Goal: Task Accomplishment & Management: Use online tool/utility

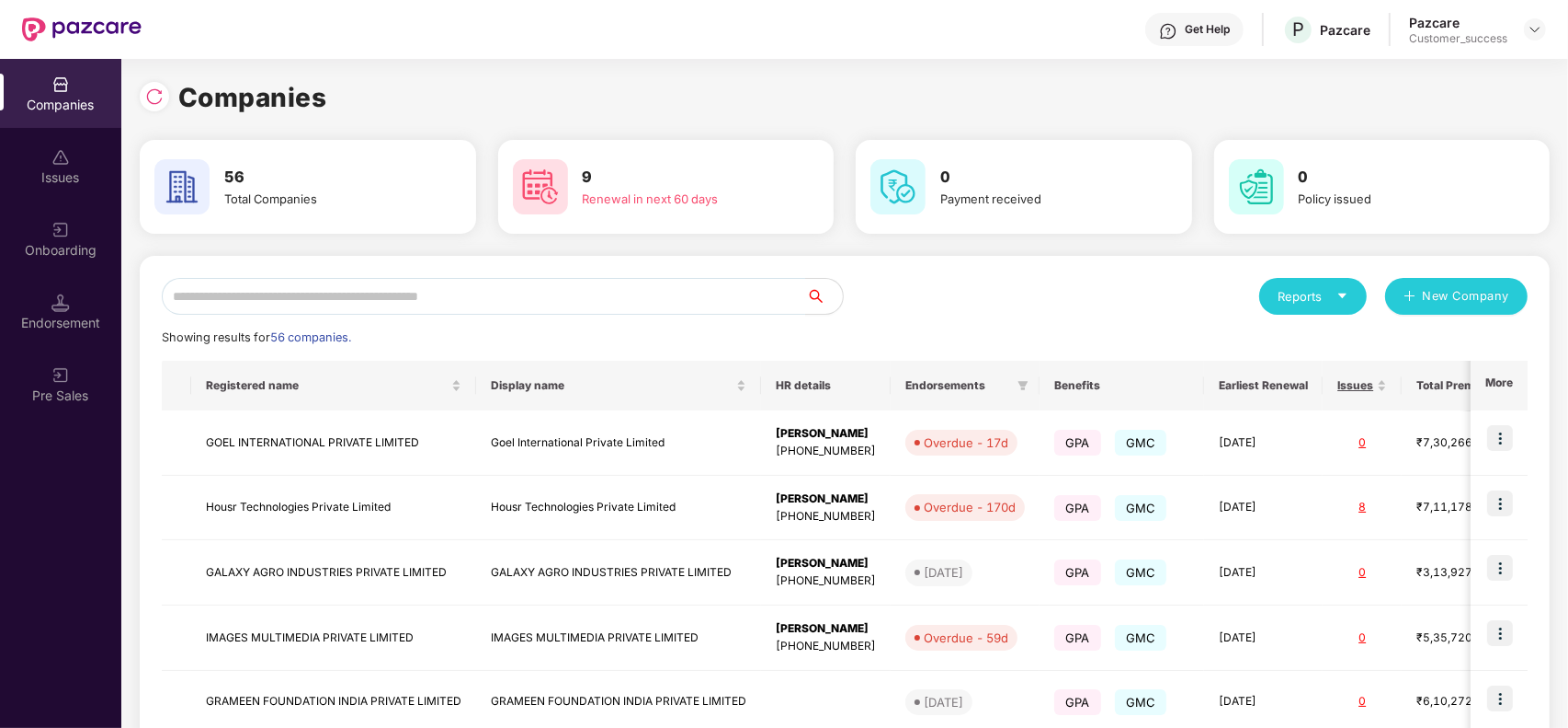
click at [343, 299] on input "text" at bounding box center [484, 296] width 644 height 36
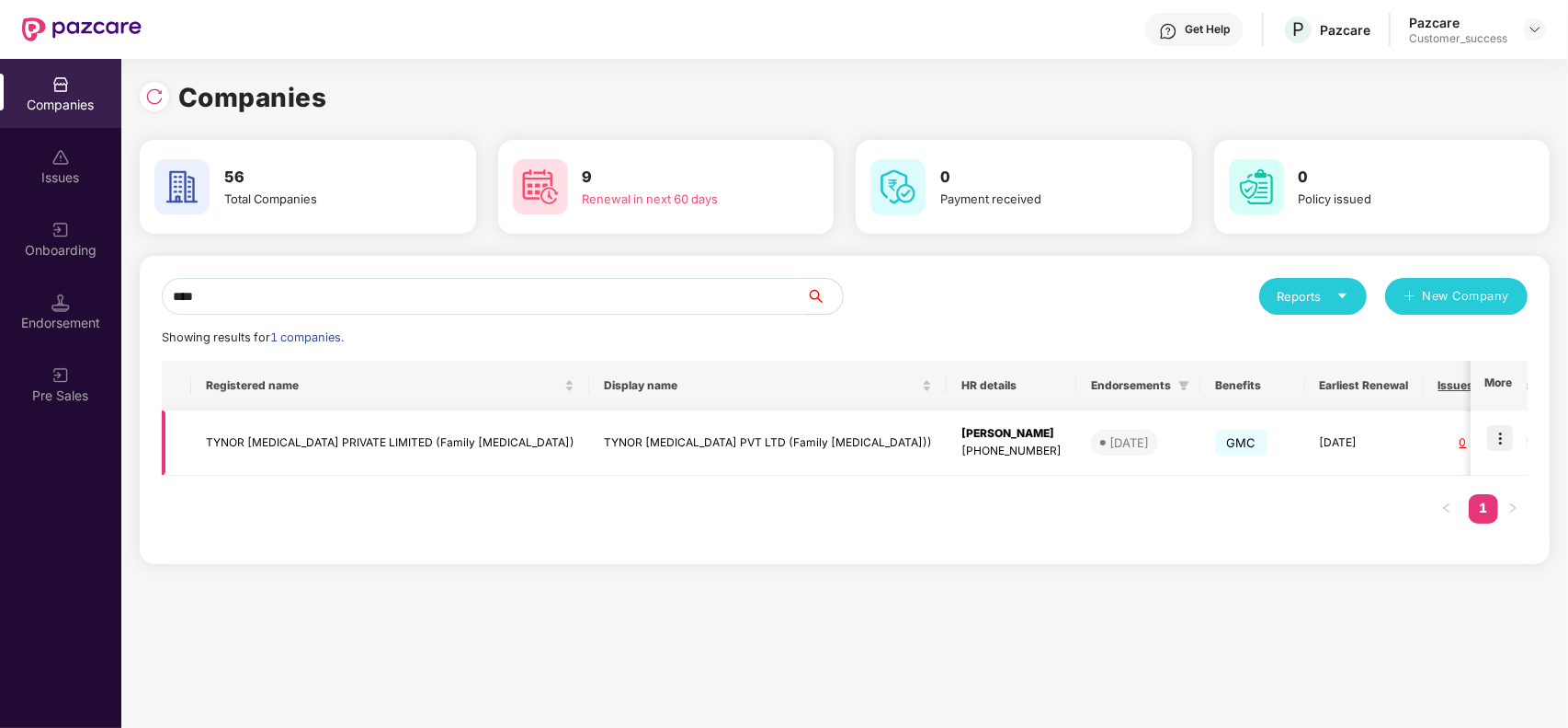
type input "****"
click at [1504, 432] on img at bounding box center [1500, 438] width 26 height 26
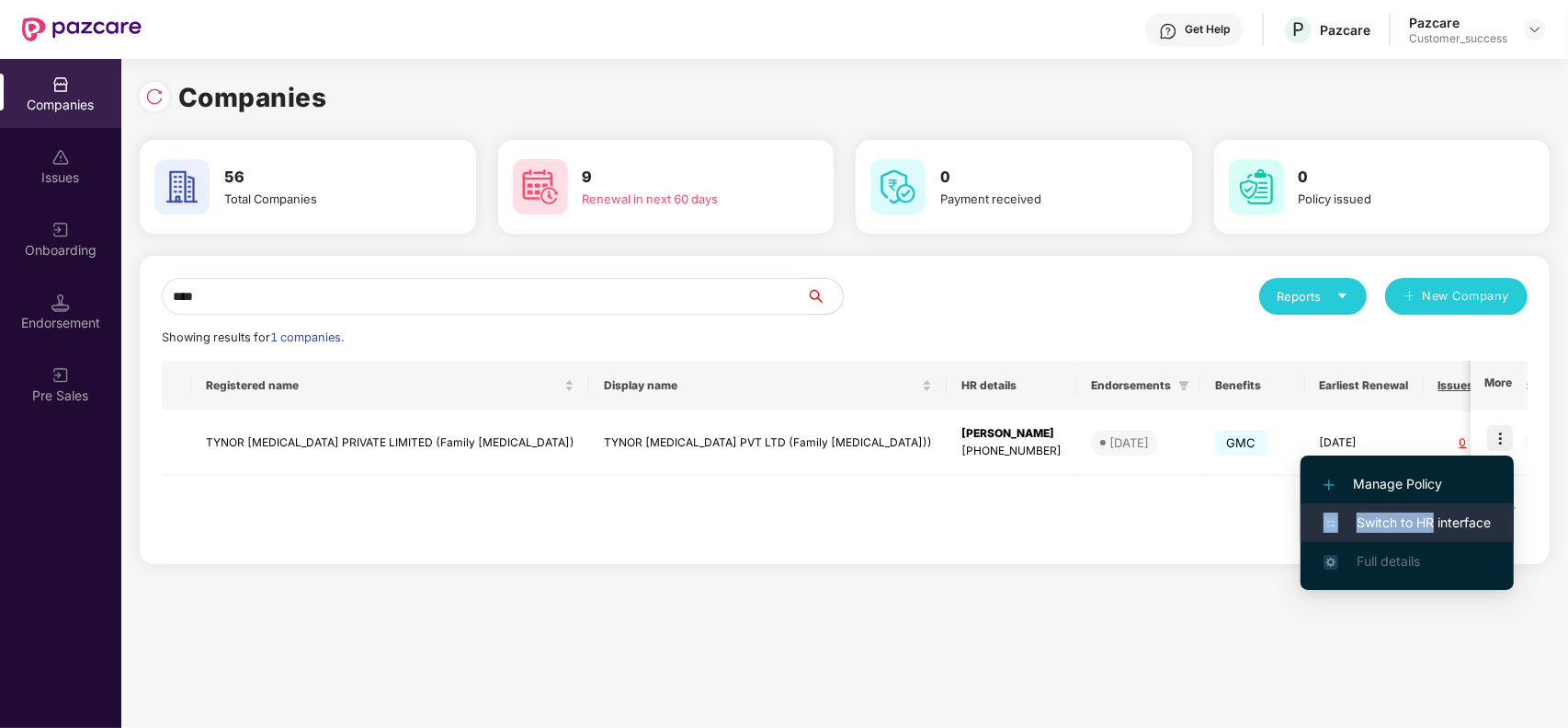
drag, startPoint x: 1441, startPoint y: 497, endPoint x: 1432, endPoint y: 504, distance: 11.4
click at [1432, 504] on ul "Manage Policy Switch to HR interface Full details" at bounding box center [1407, 522] width 213 height 135
click at [1419, 515] on span "Switch to HR interface" at bounding box center [1407, 522] width 167 height 21
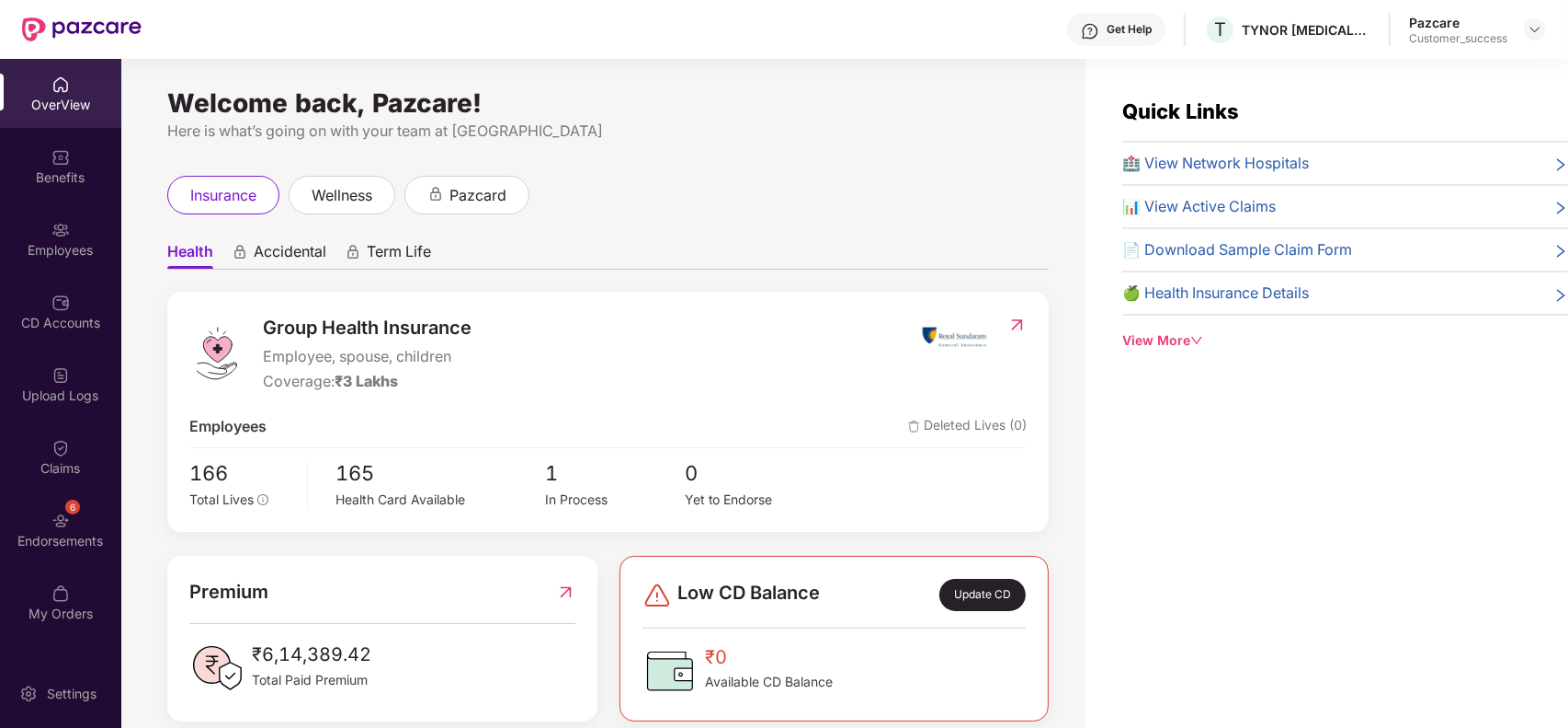
click at [63, 221] on img at bounding box center [60, 230] width 19 height 19
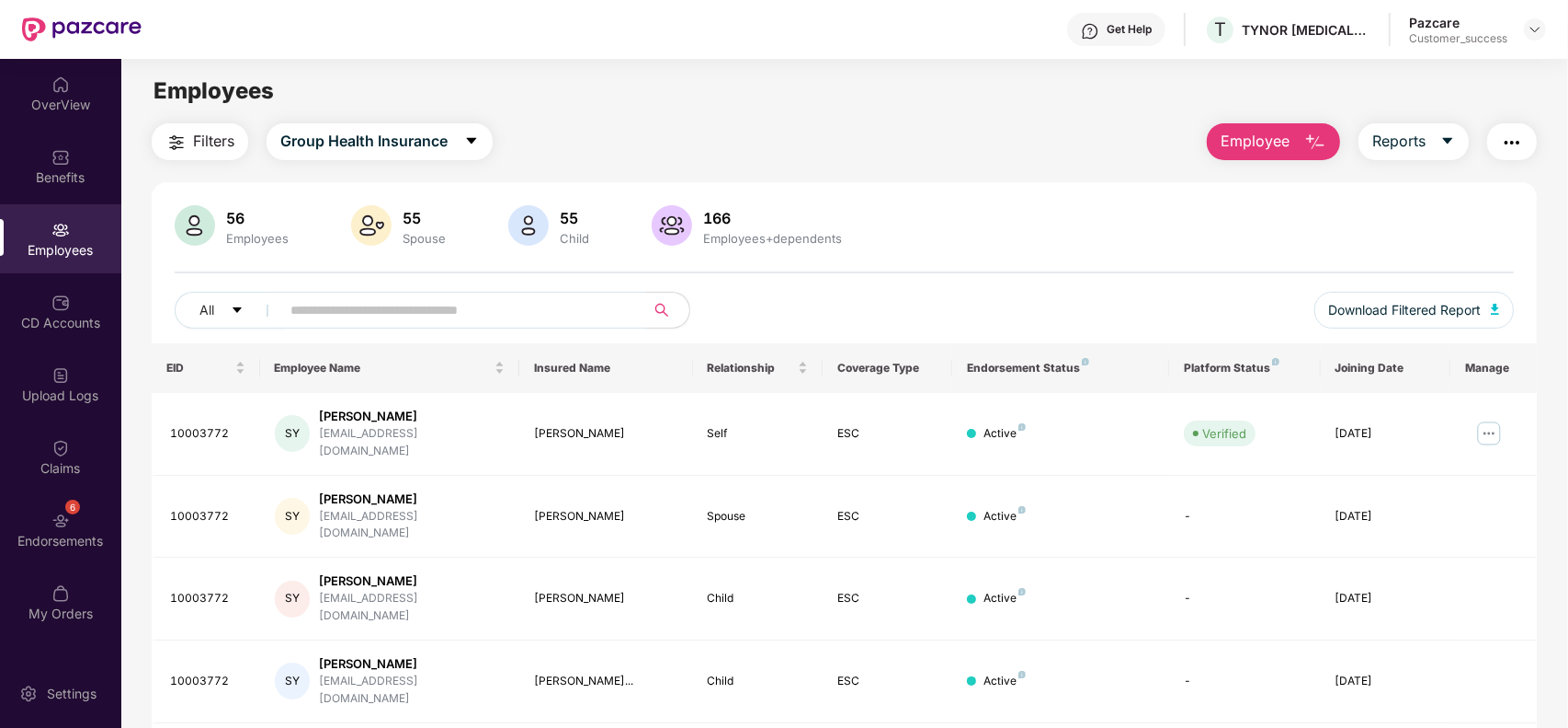
click at [407, 306] on input "text" at bounding box center [456, 309] width 330 height 28
type input "*"
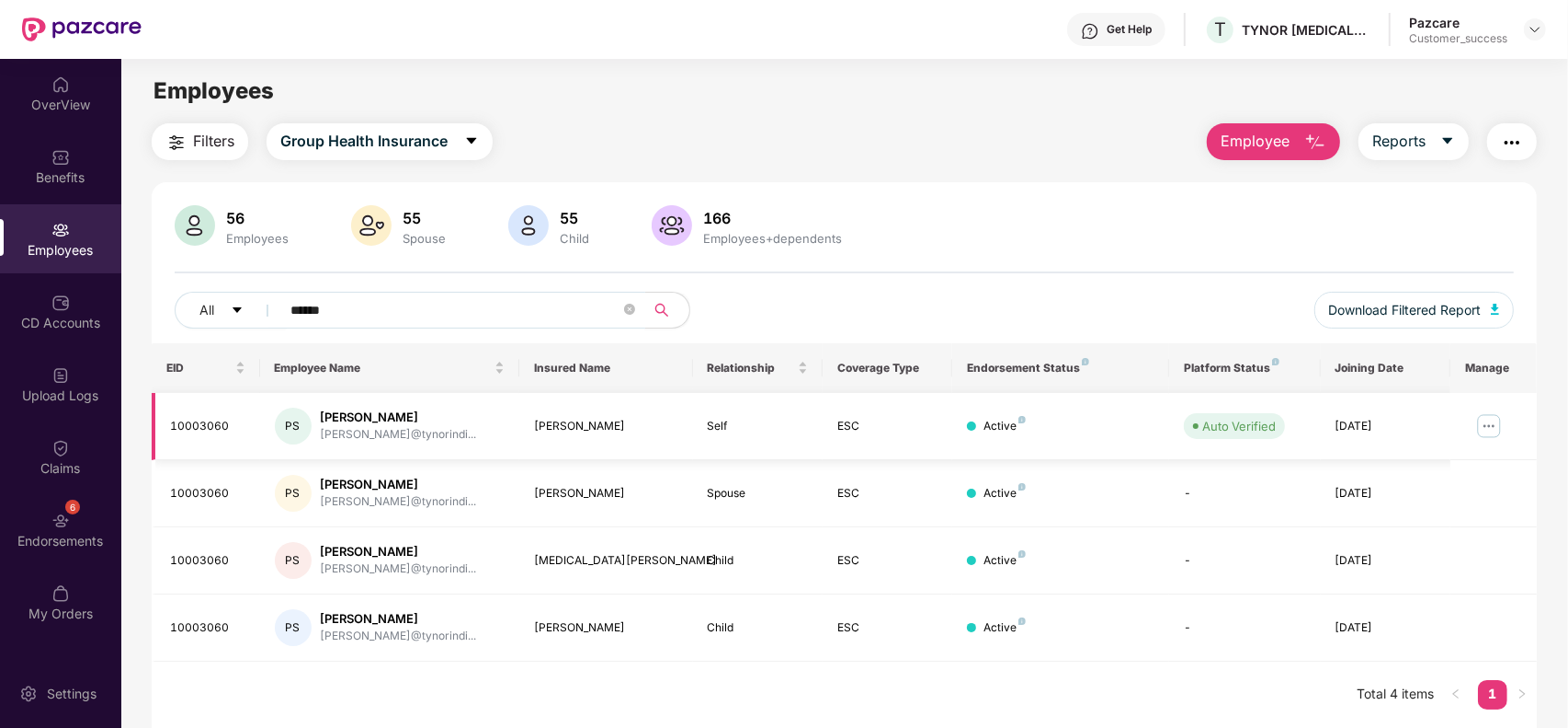
type input "******"
click at [1490, 437] on img at bounding box center [1489, 426] width 29 height 29
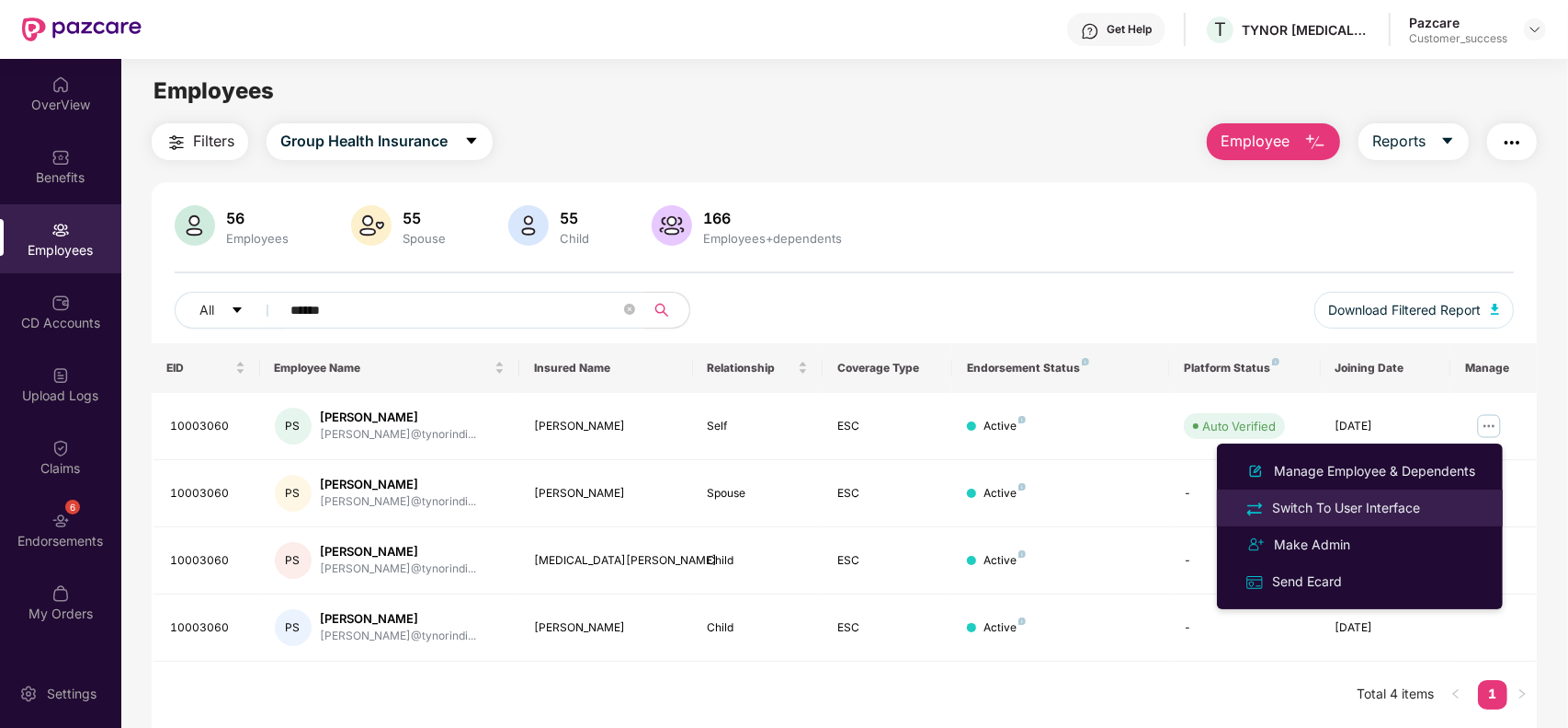
click at [1328, 512] on div "Switch To User Interface" at bounding box center [1346, 508] width 155 height 21
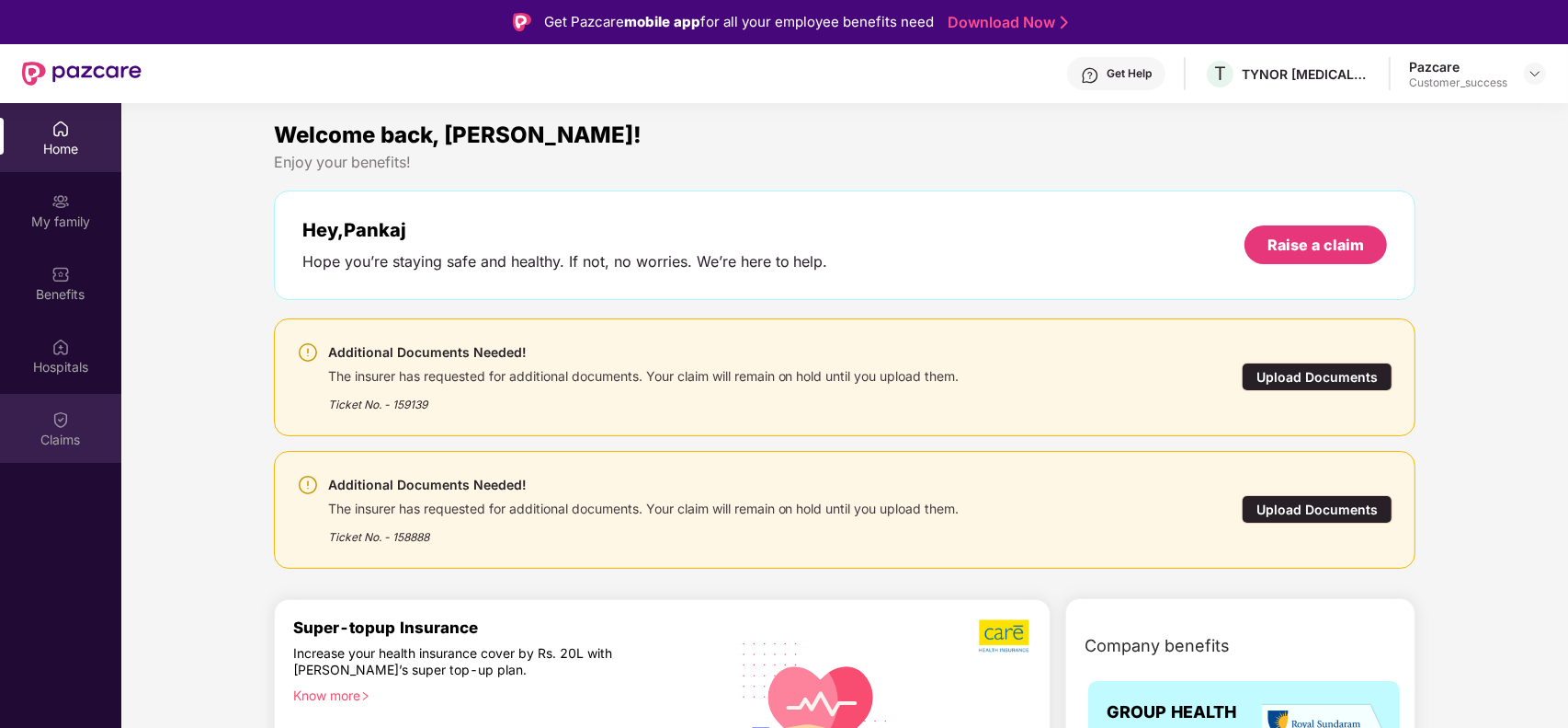
click at [49, 420] on div "Claims" at bounding box center [61, 428] width 122 height 69
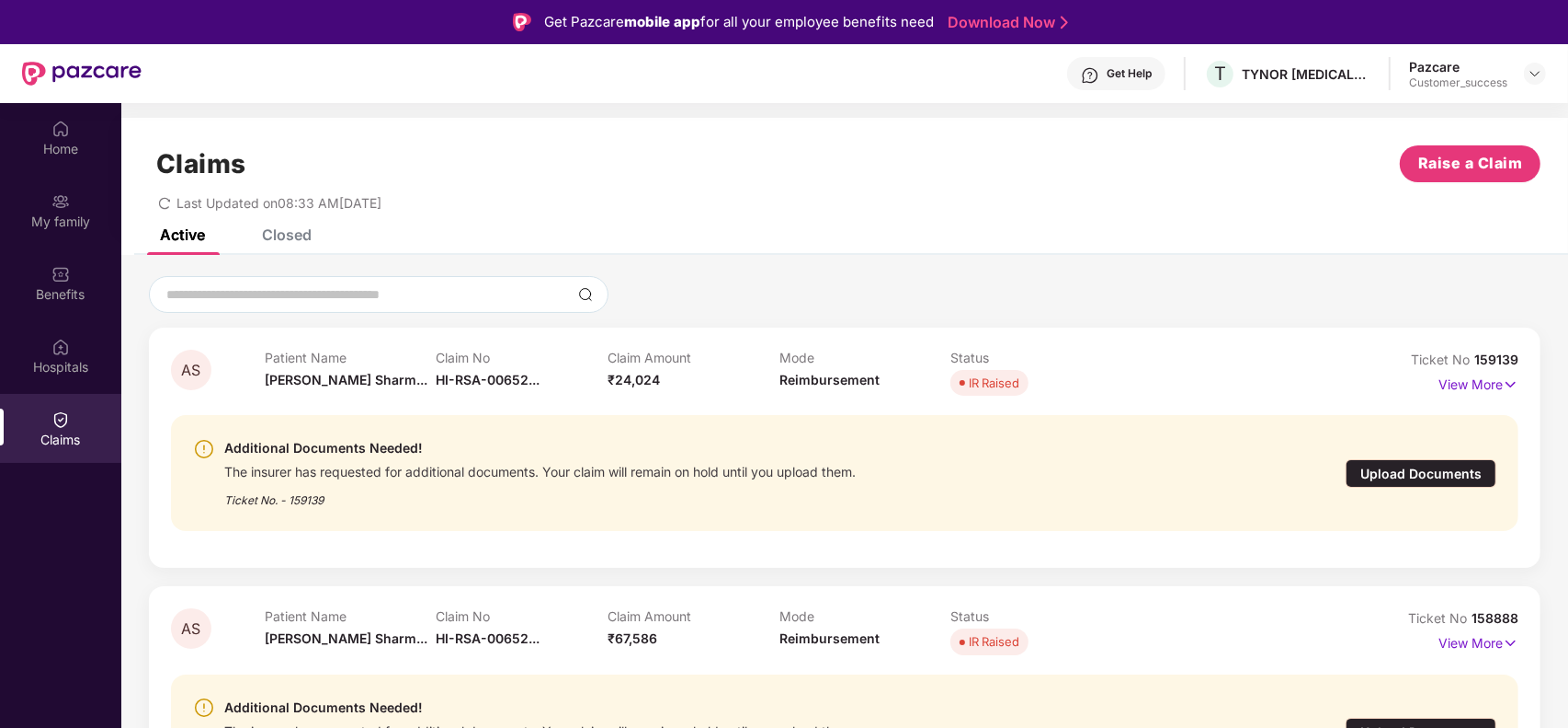
scroll to position [14, 0]
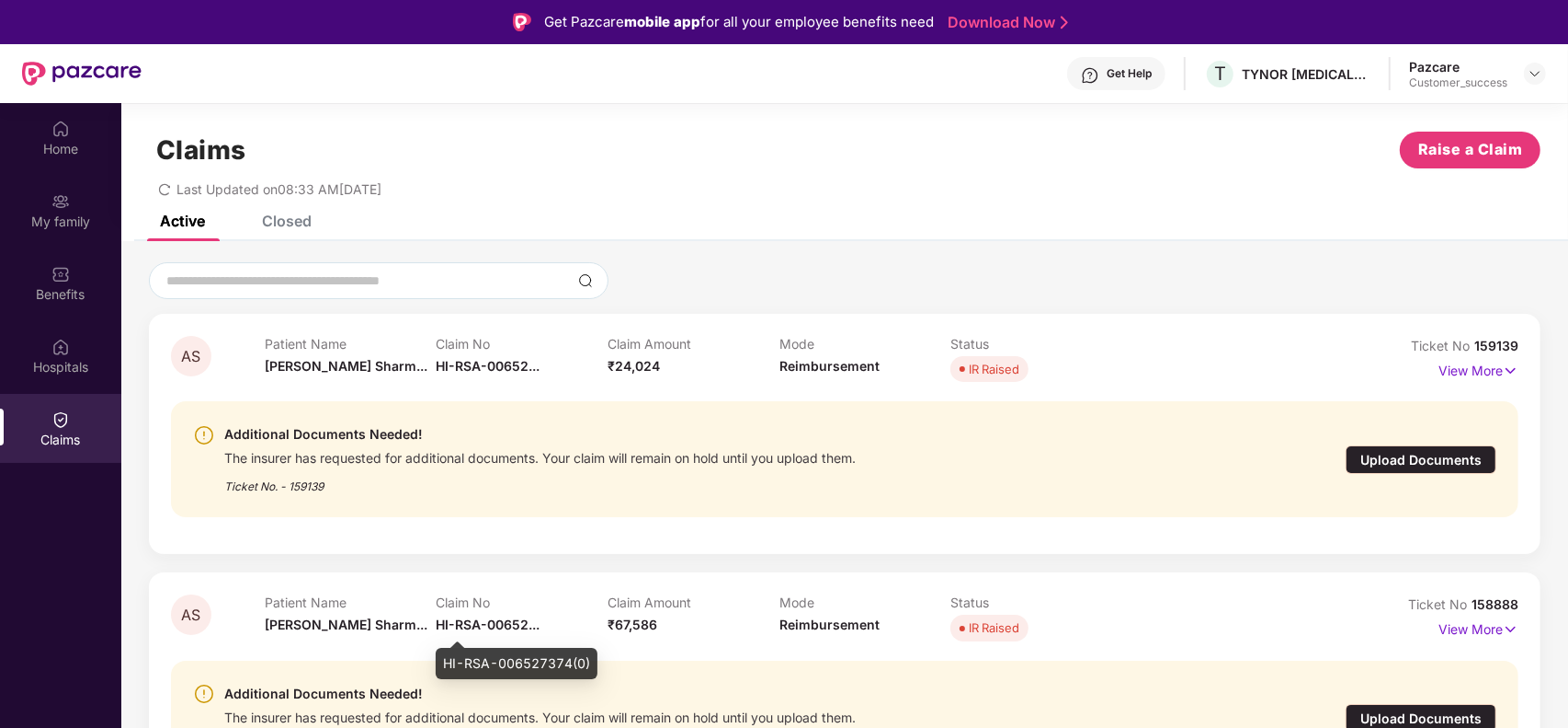
click at [493, 659] on div "HI-RSA-006527374(0)" at bounding box center [516, 663] width 162 height 31
copy div "HI-RSA-006527374(0)"
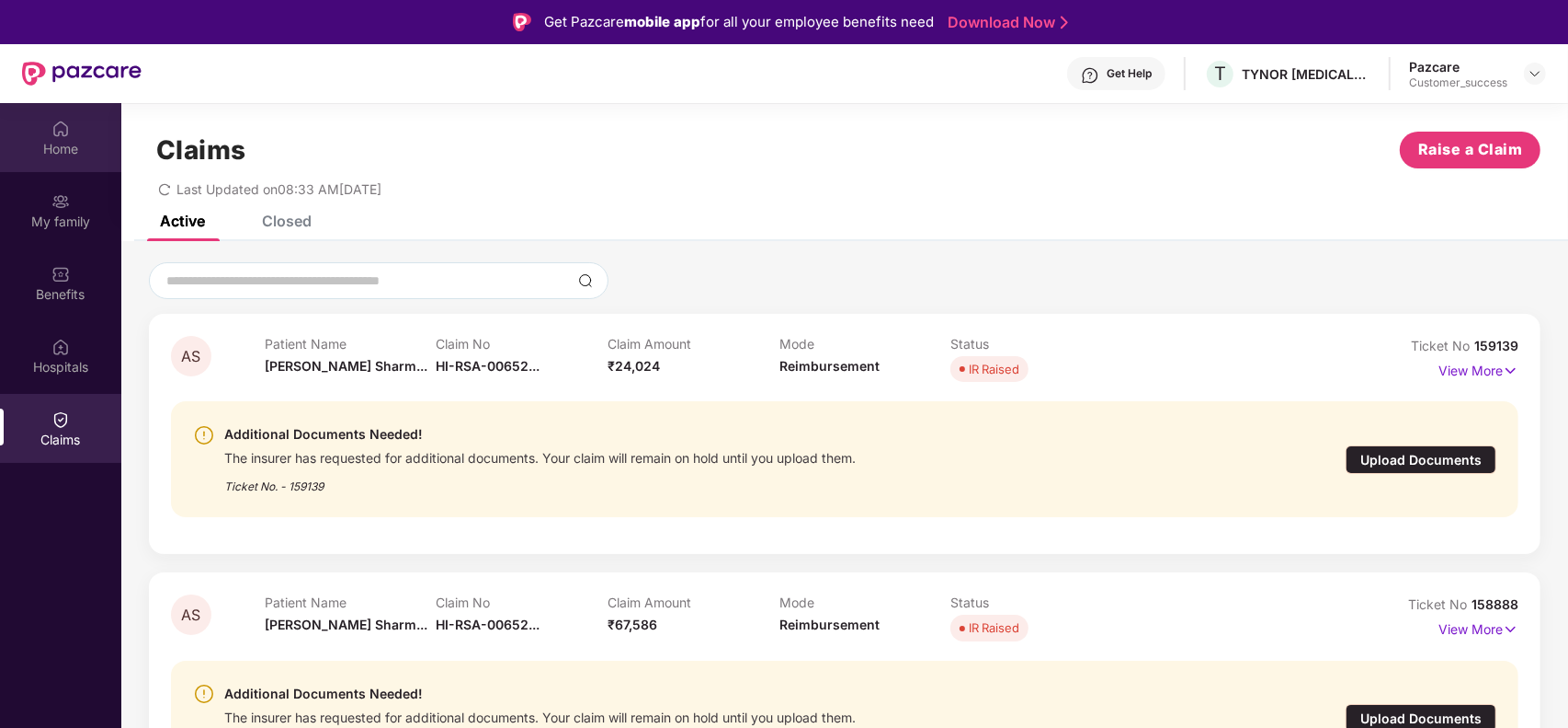
click at [65, 140] on div "Home" at bounding box center [61, 148] width 122 height 19
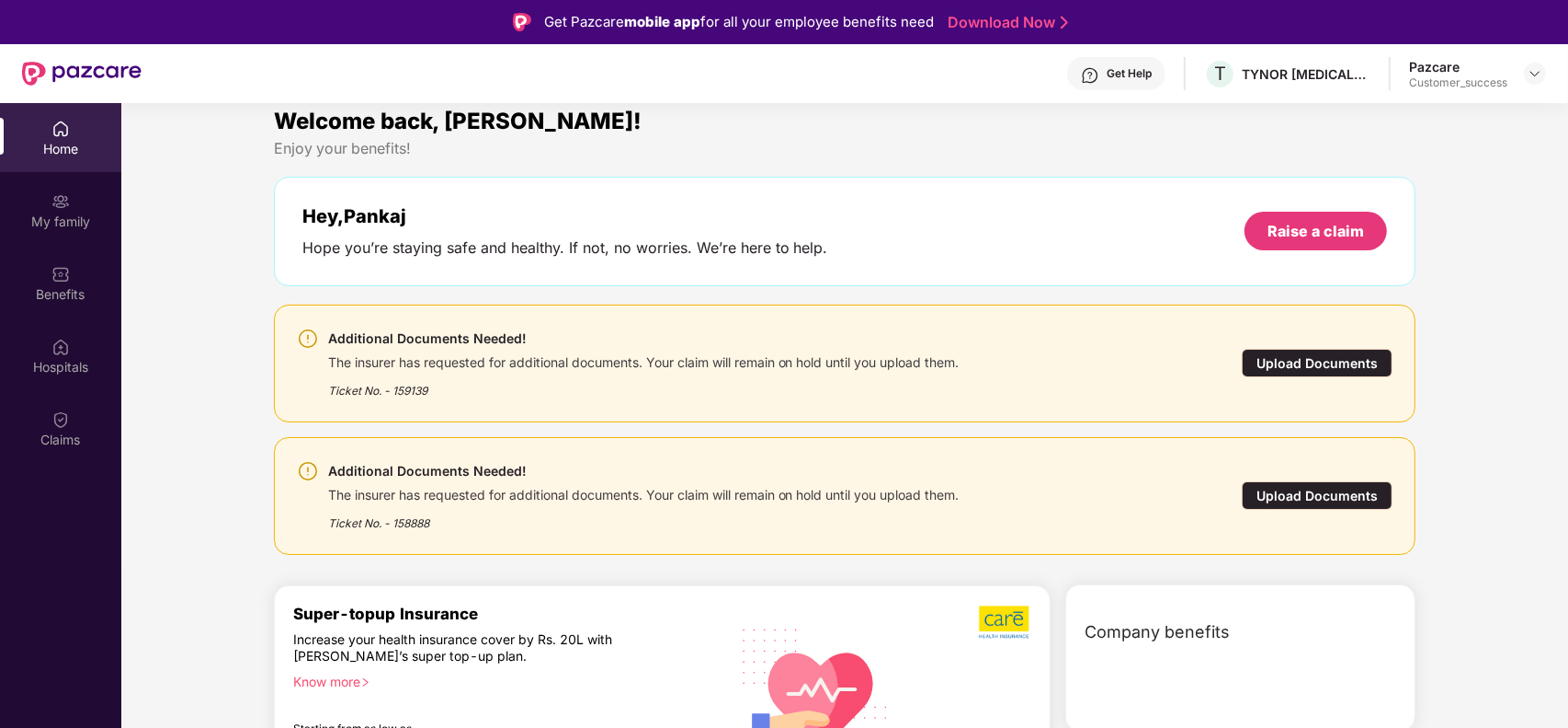
scroll to position [0, 0]
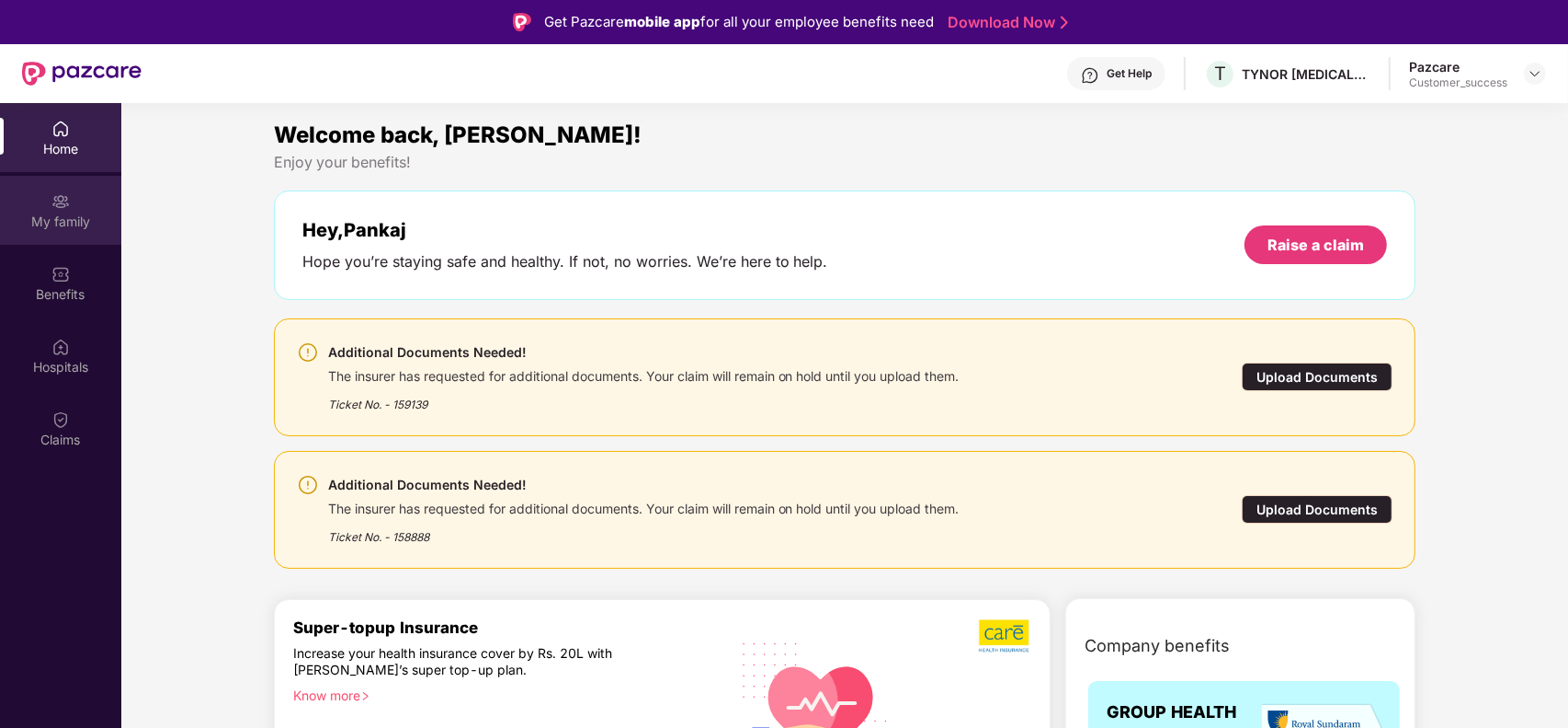
click at [57, 207] on img at bounding box center [60, 201] width 19 height 19
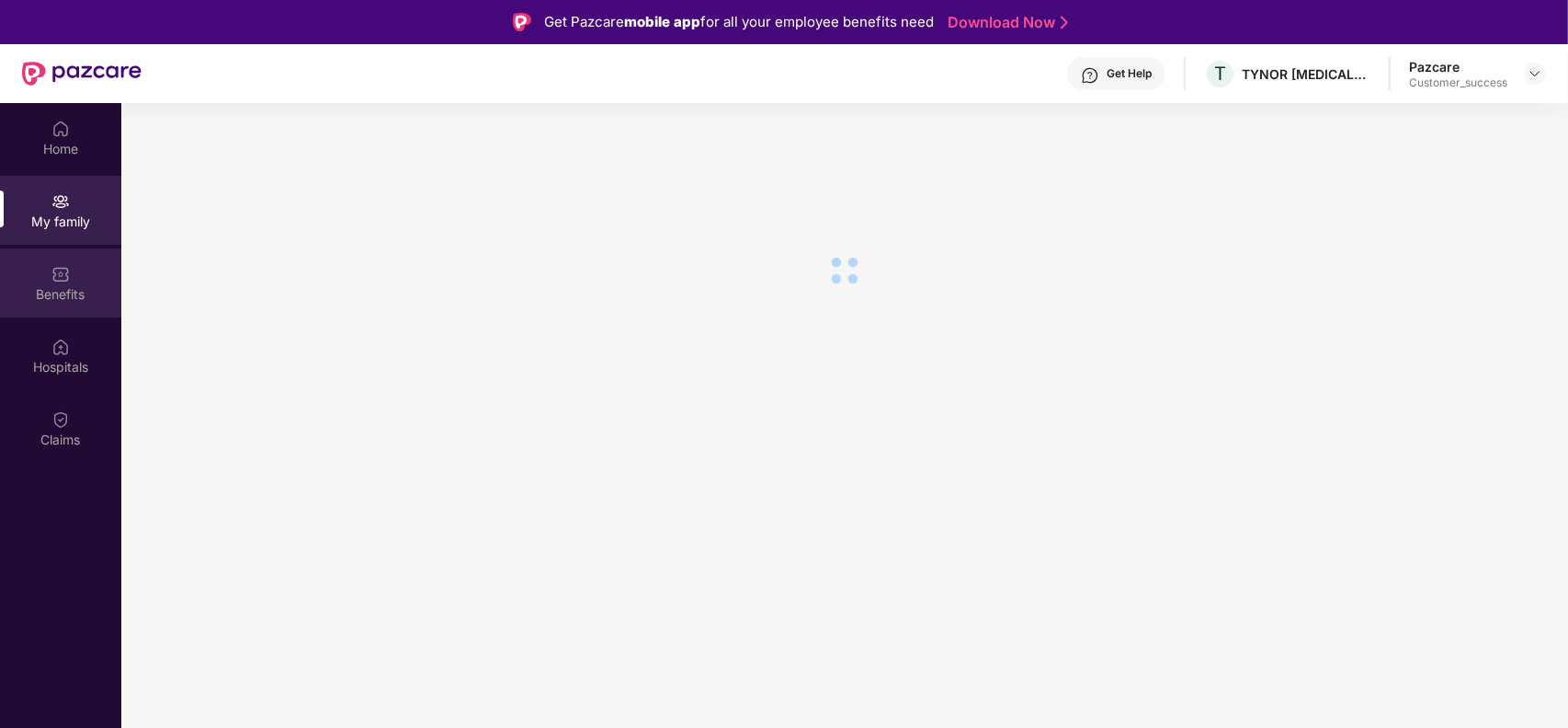
click at [53, 277] on img at bounding box center [60, 274] width 19 height 19
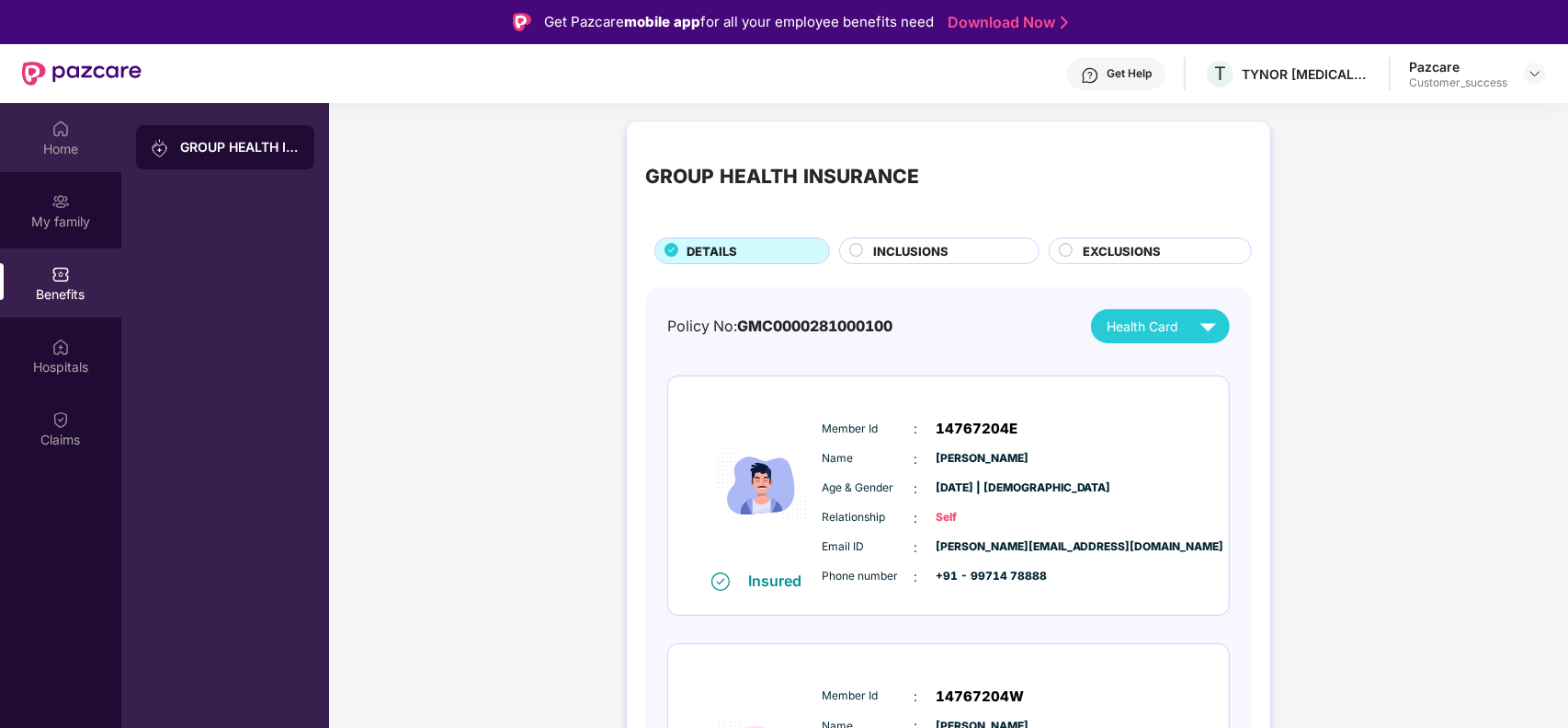
click at [71, 129] on div "Home" at bounding box center [61, 138] width 122 height 69
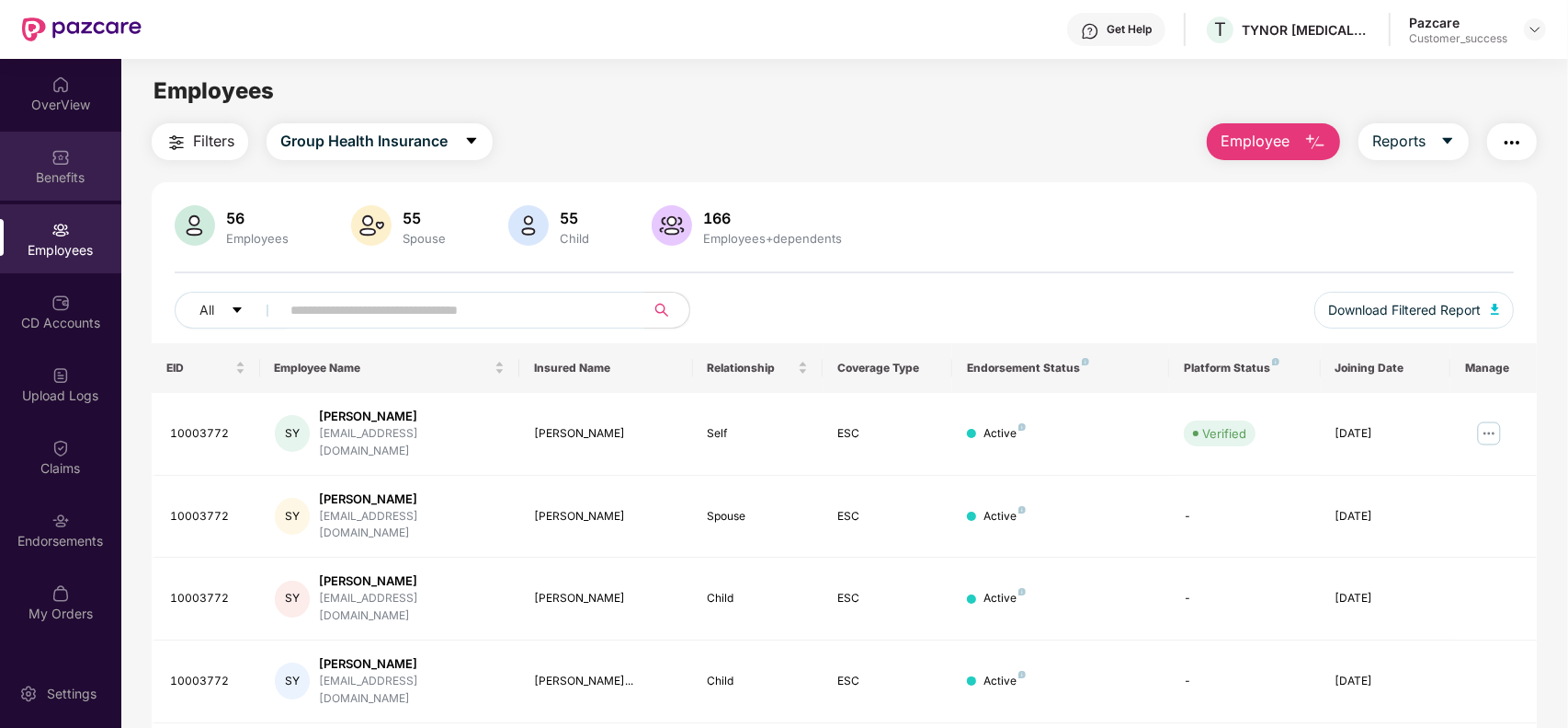
click at [74, 163] on div "Benefits" at bounding box center [61, 166] width 122 height 69
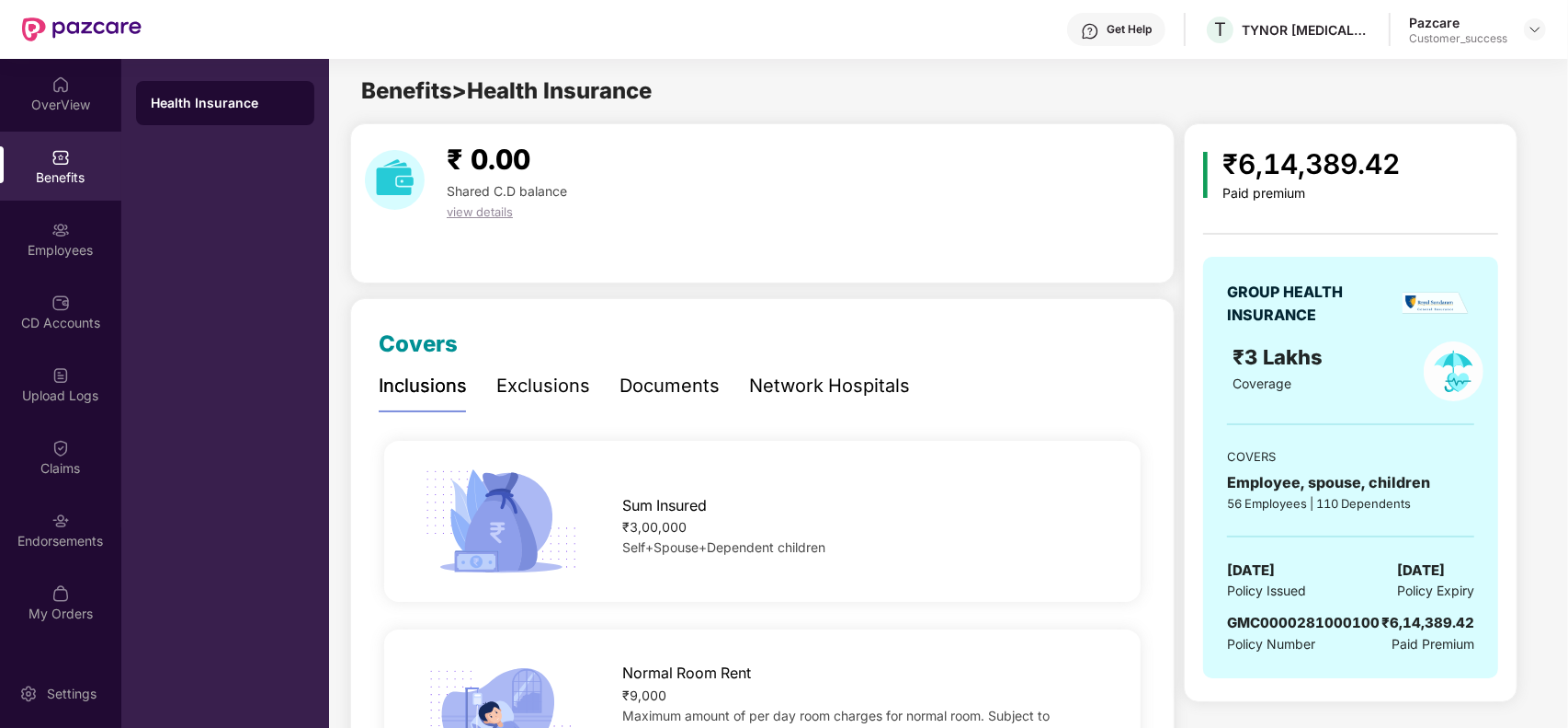
click at [620, 373] on div "Documents" at bounding box center [670, 385] width 100 height 28
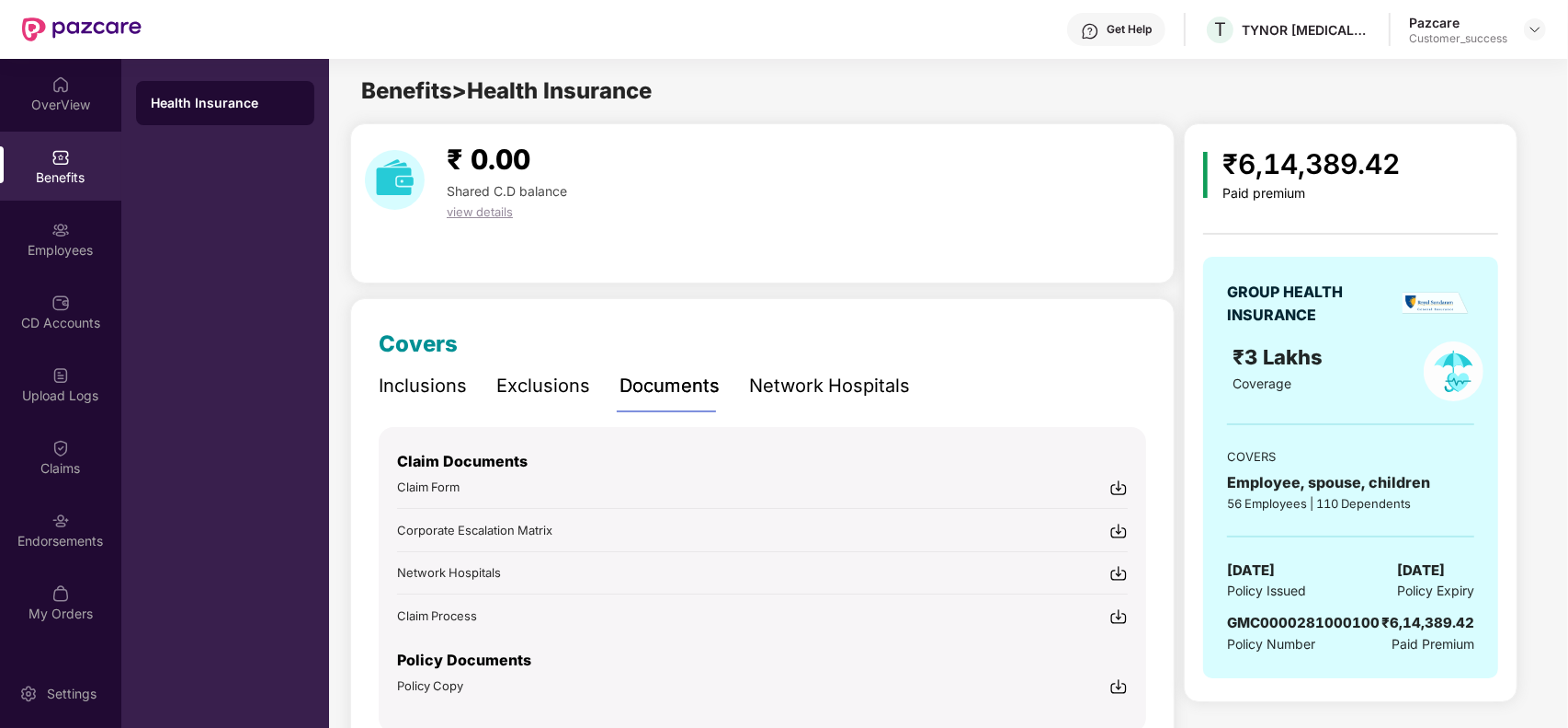
click at [1117, 483] on img at bounding box center [1118, 487] width 19 height 19
click at [1536, 29] on img at bounding box center [1535, 28] width 15 height 15
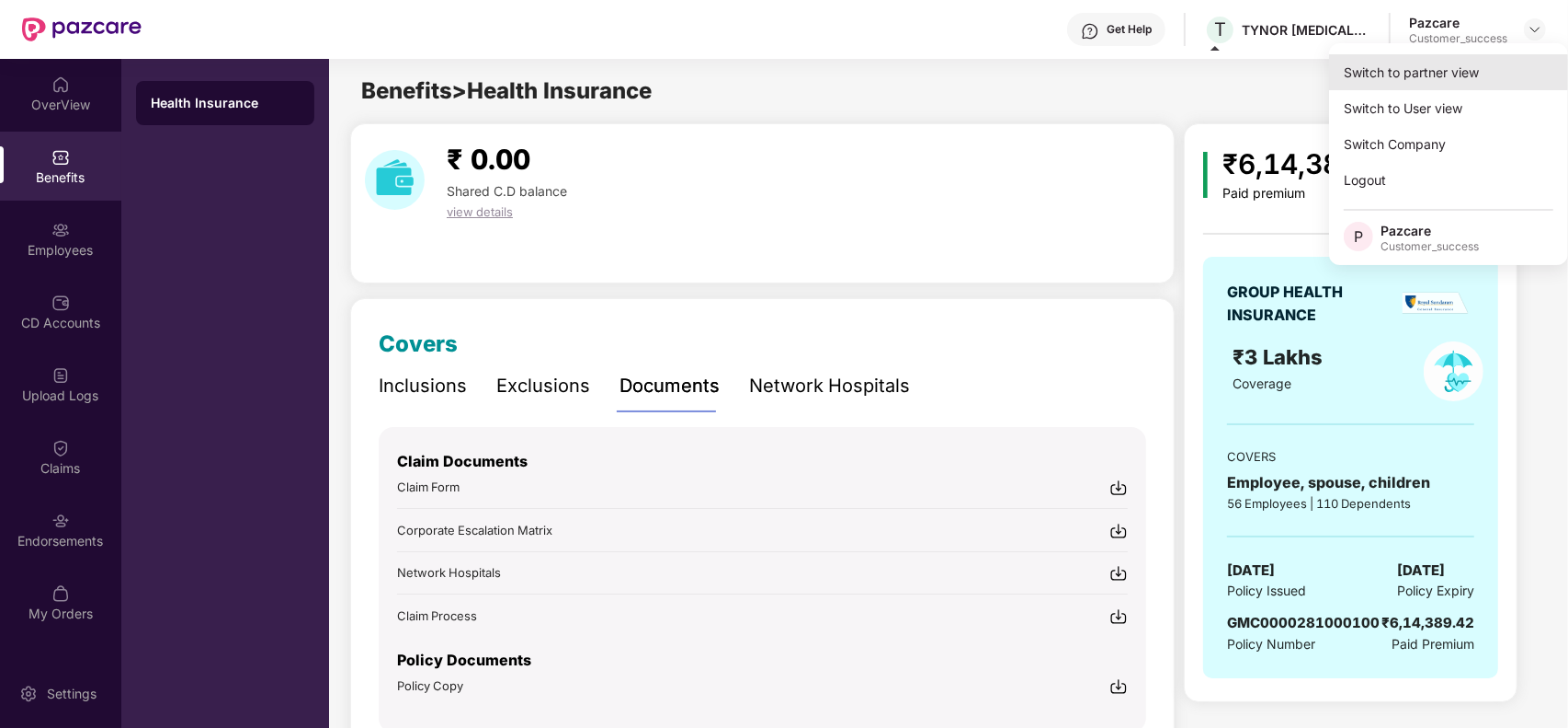
click at [1471, 63] on div "Switch to partner view" at bounding box center [1448, 72] width 239 height 36
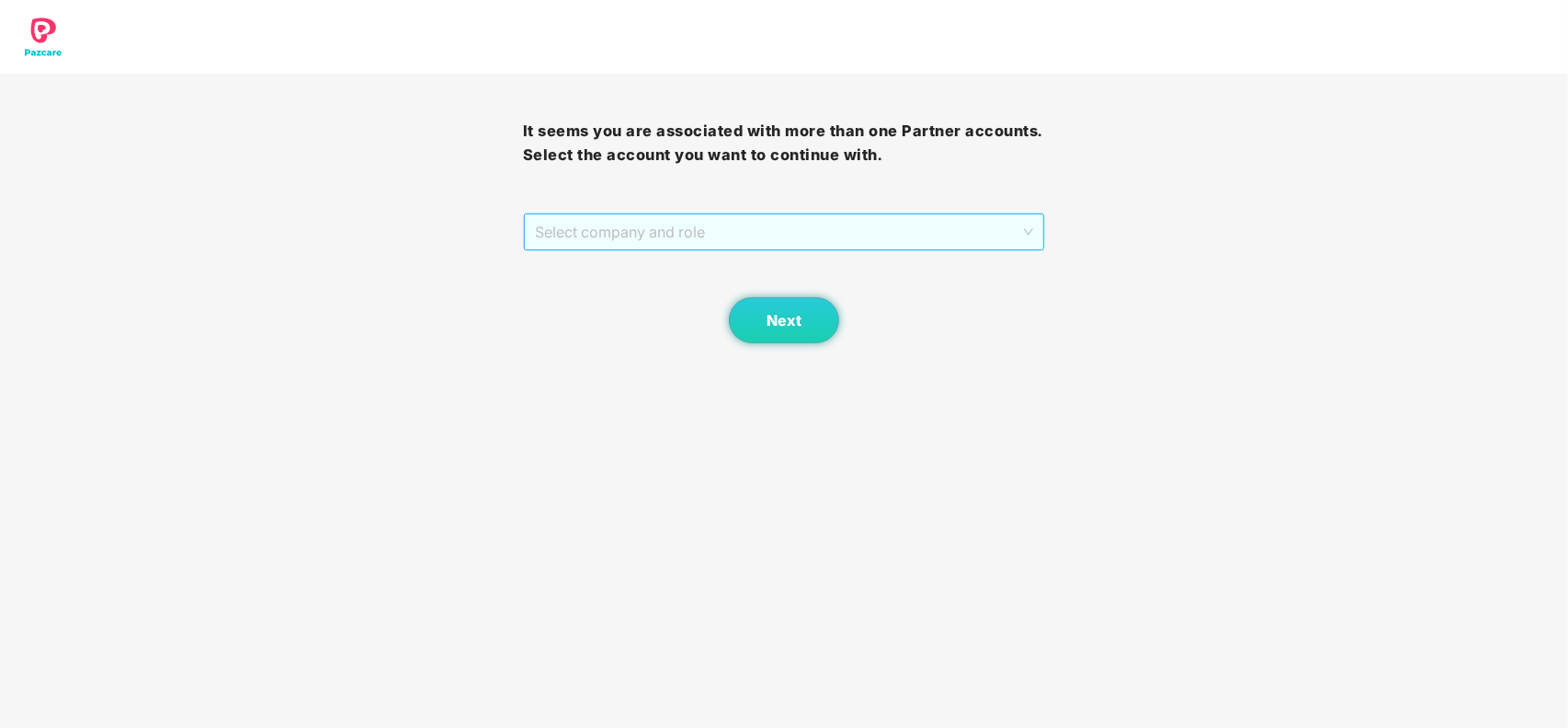
click at [725, 225] on span "Select company and role" at bounding box center [784, 232] width 499 height 35
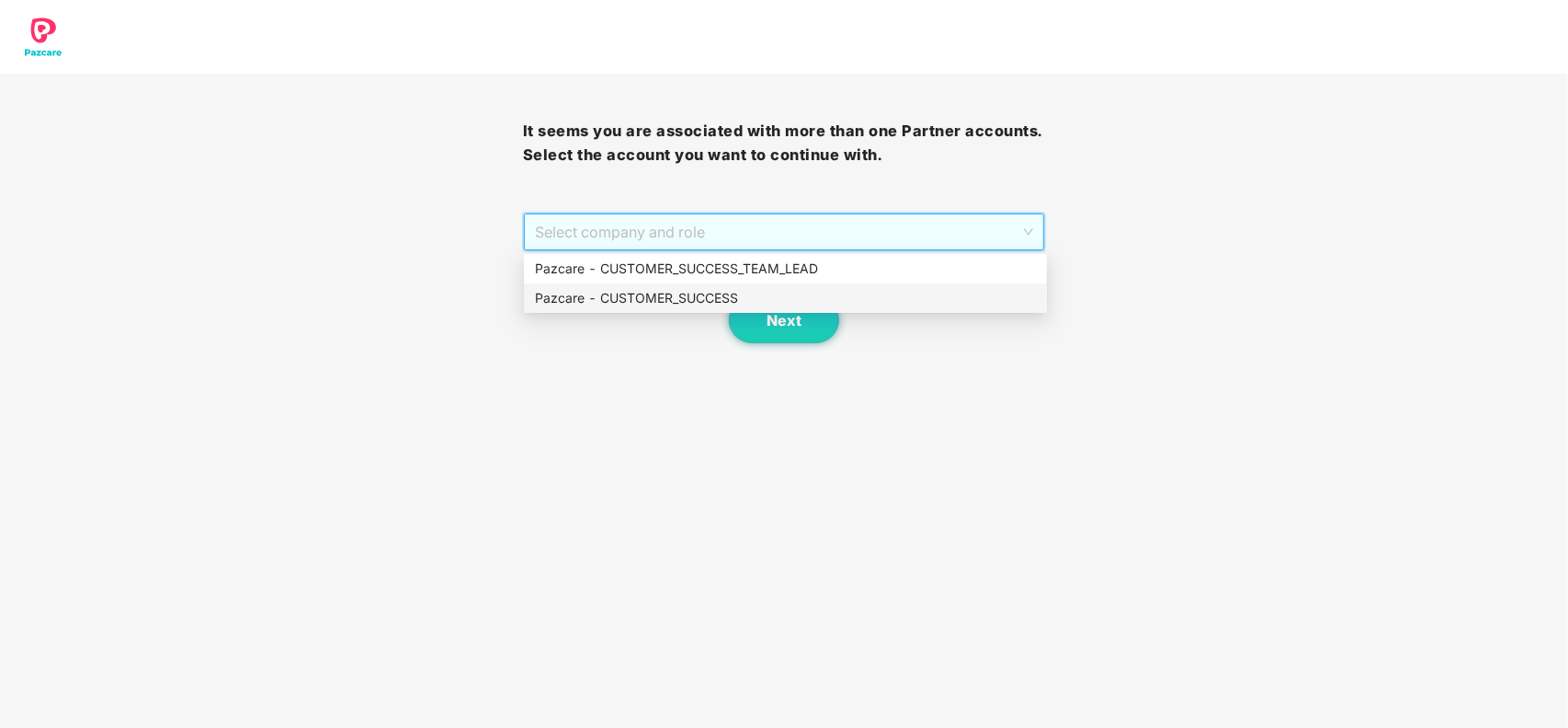
click at [614, 296] on div "Pazcare - CUSTOMER_SUCCESS" at bounding box center [785, 298] width 501 height 21
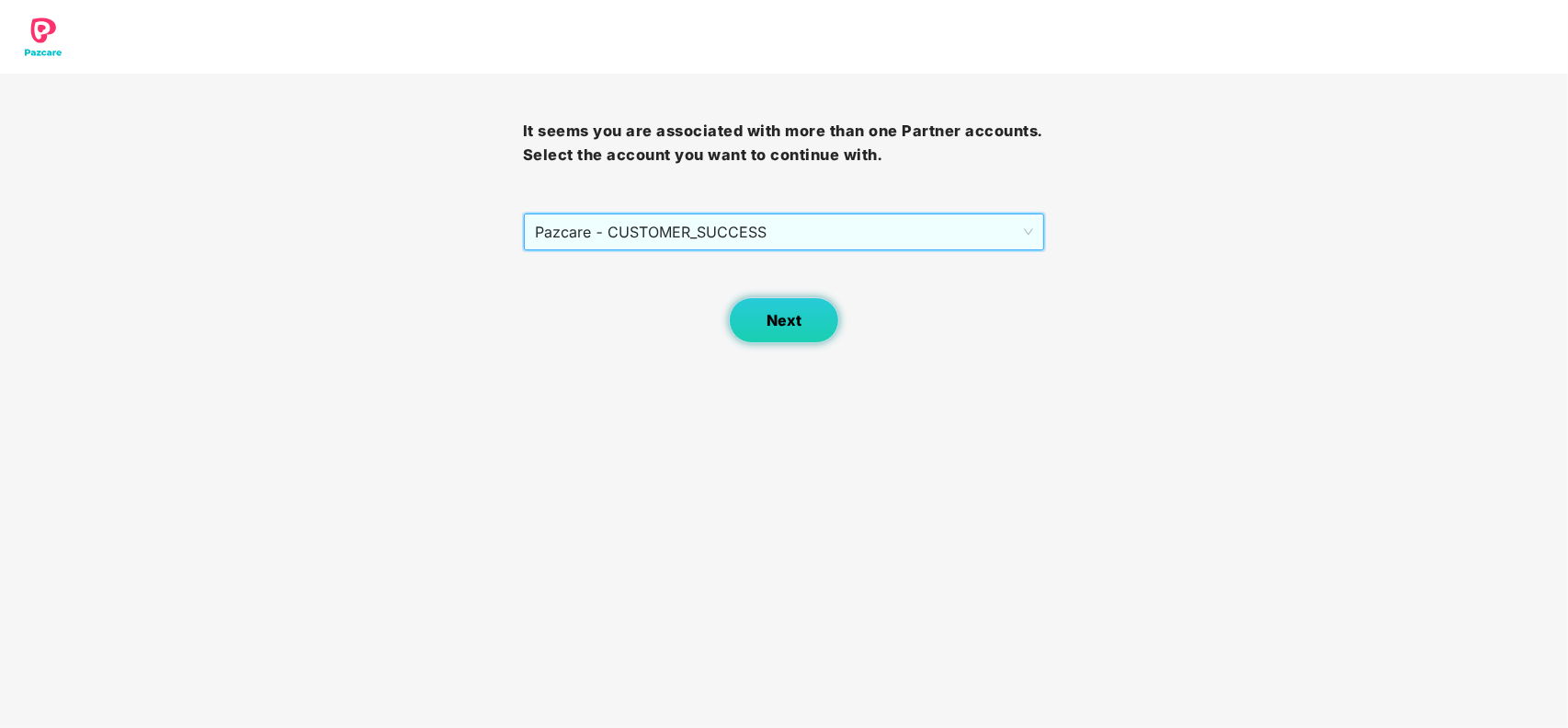
click at [778, 313] on span "Next" at bounding box center [784, 320] width 35 height 18
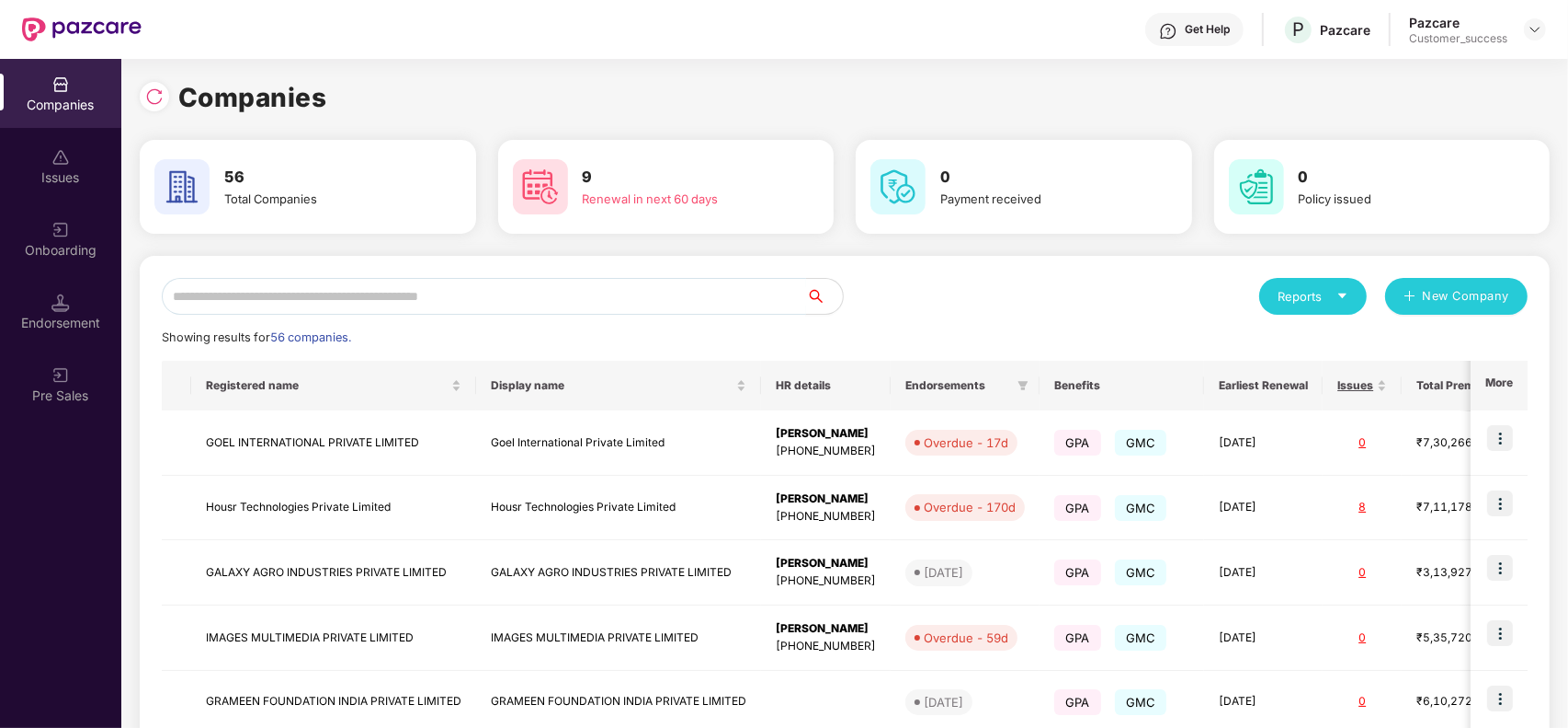
click at [545, 286] on input "text" at bounding box center [484, 296] width 644 height 36
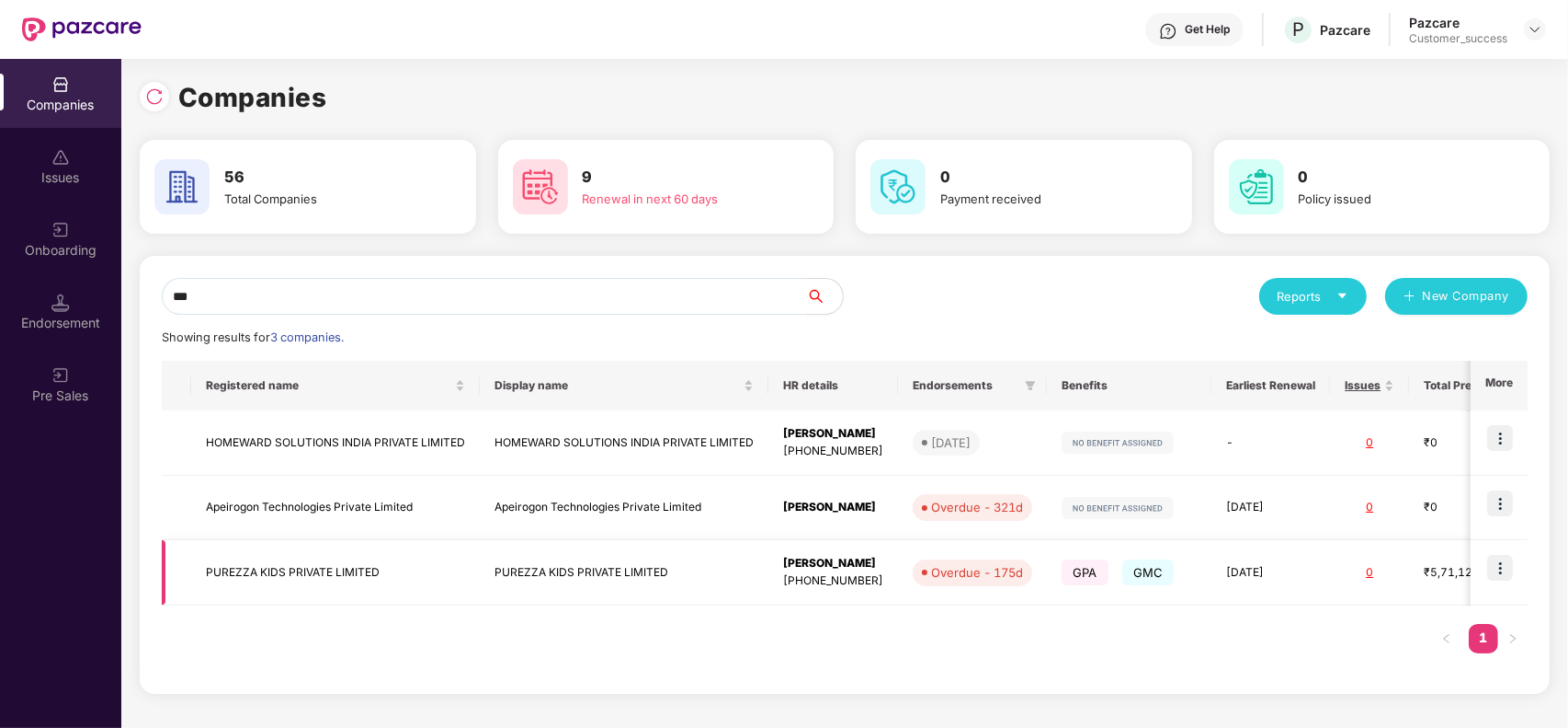
type input "***"
click at [1492, 572] on img at bounding box center [1500, 568] width 26 height 26
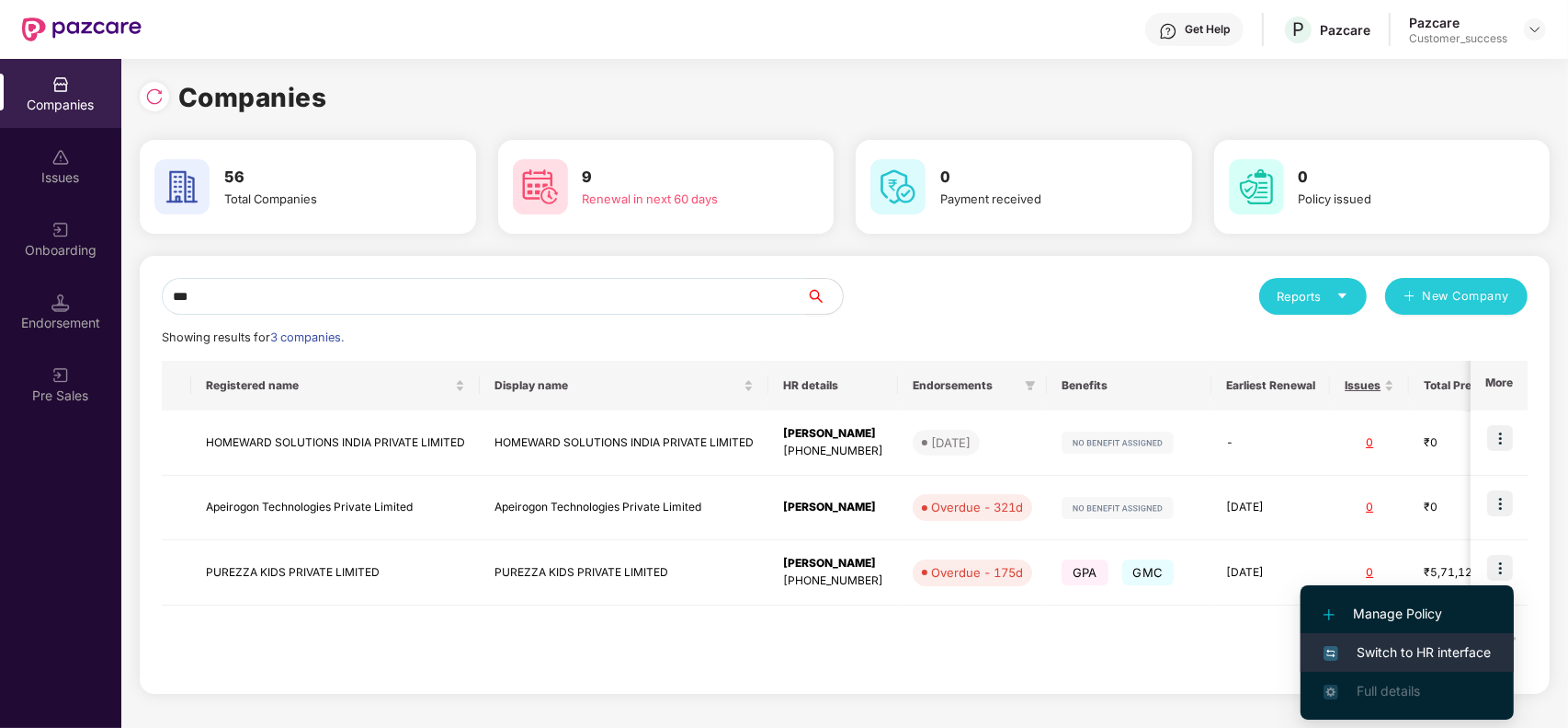
click at [1413, 650] on span "Switch to HR interface" at bounding box center [1407, 652] width 167 height 21
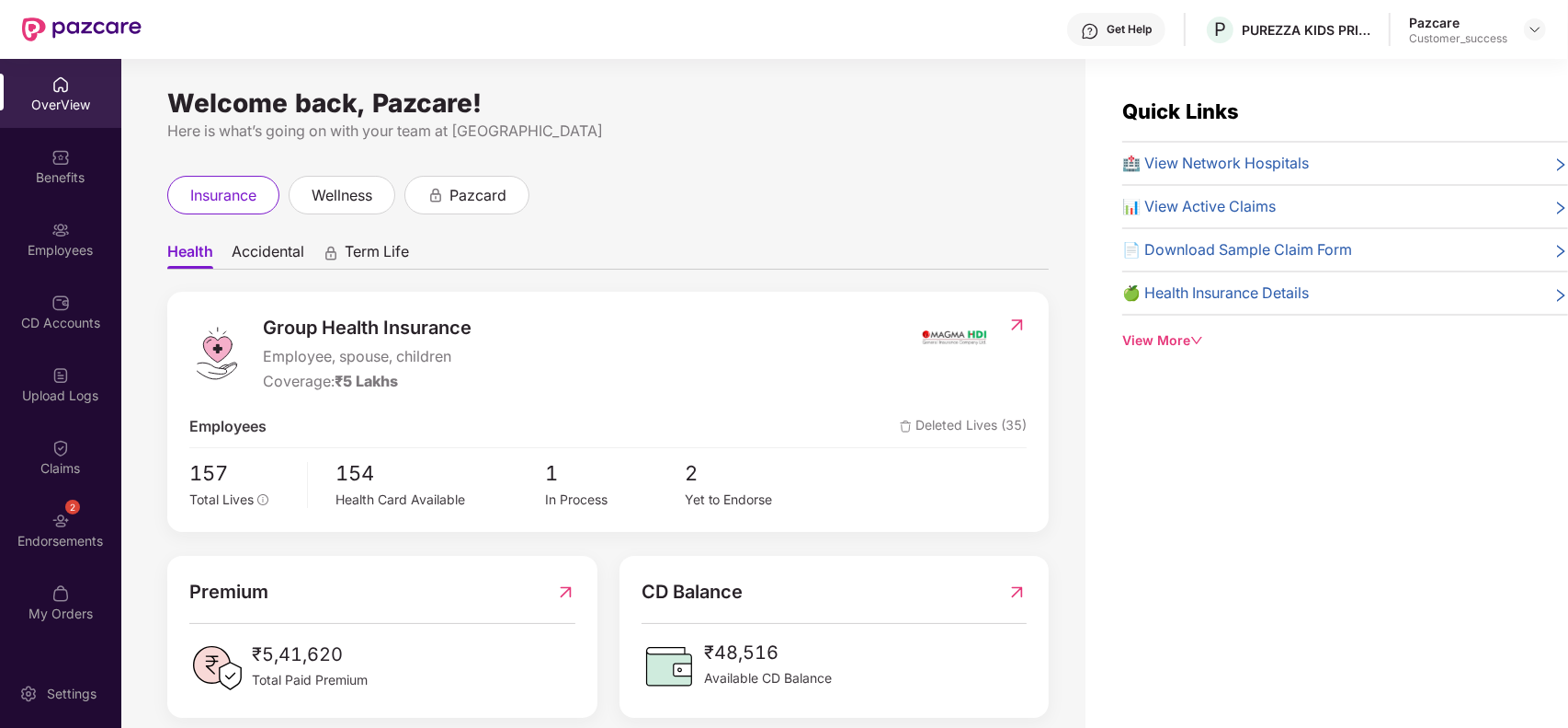
click at [75, 264] on div "Employees" at bounding box center [61, 239] width 122 height 69
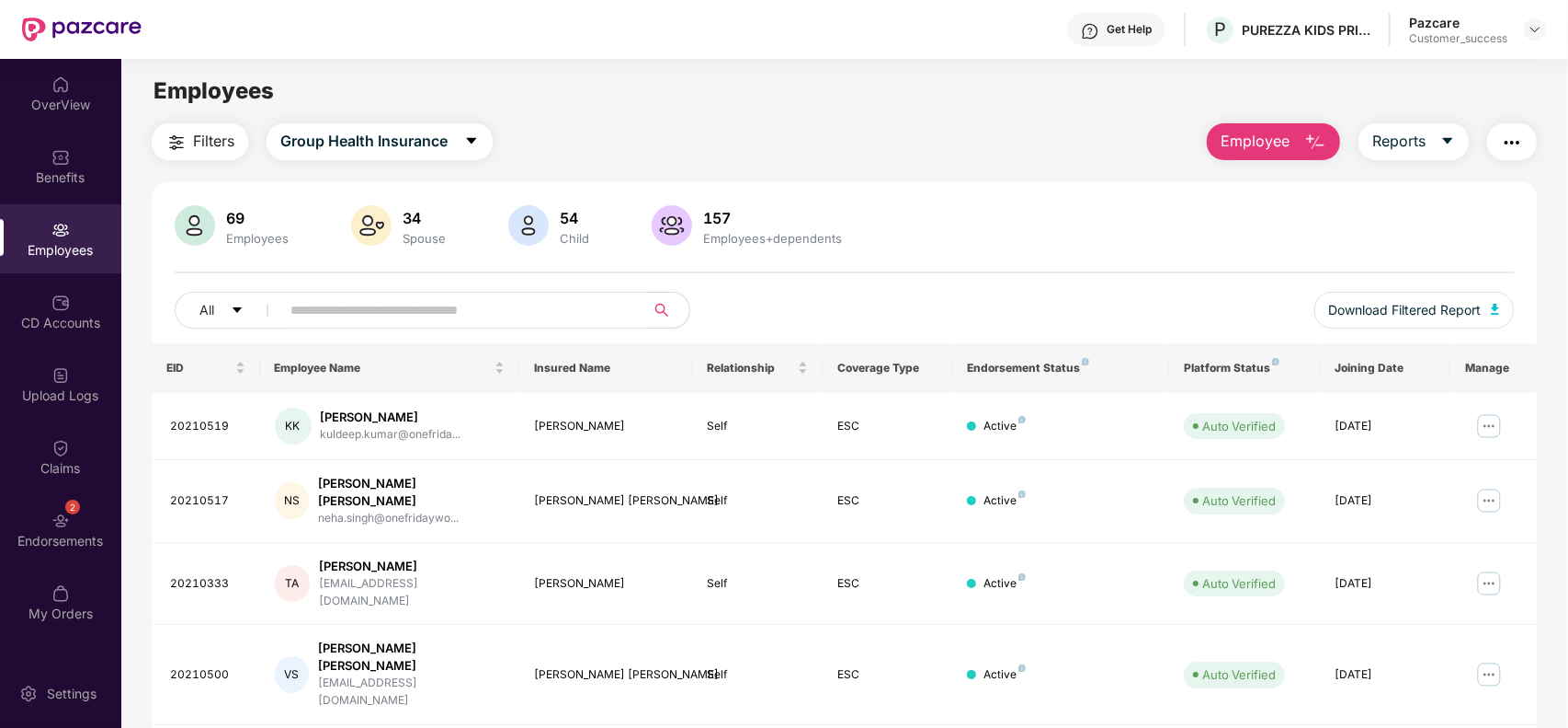
click at [373, 318] on input "text" at bounding box center [456, 309] width 330 height 28
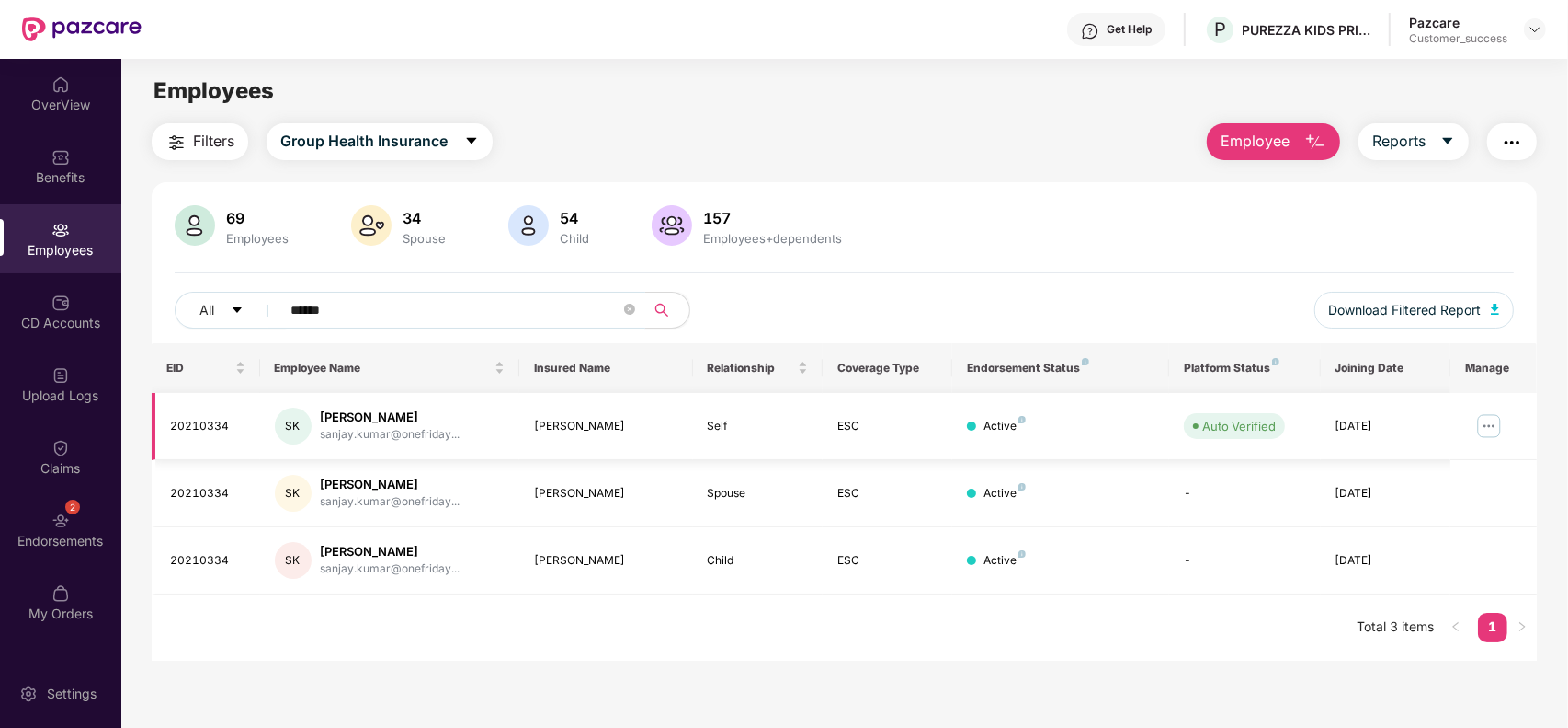
type input "******"
click at [1498, 425] on img at bounding box center [1489, 426] width 29 height 29
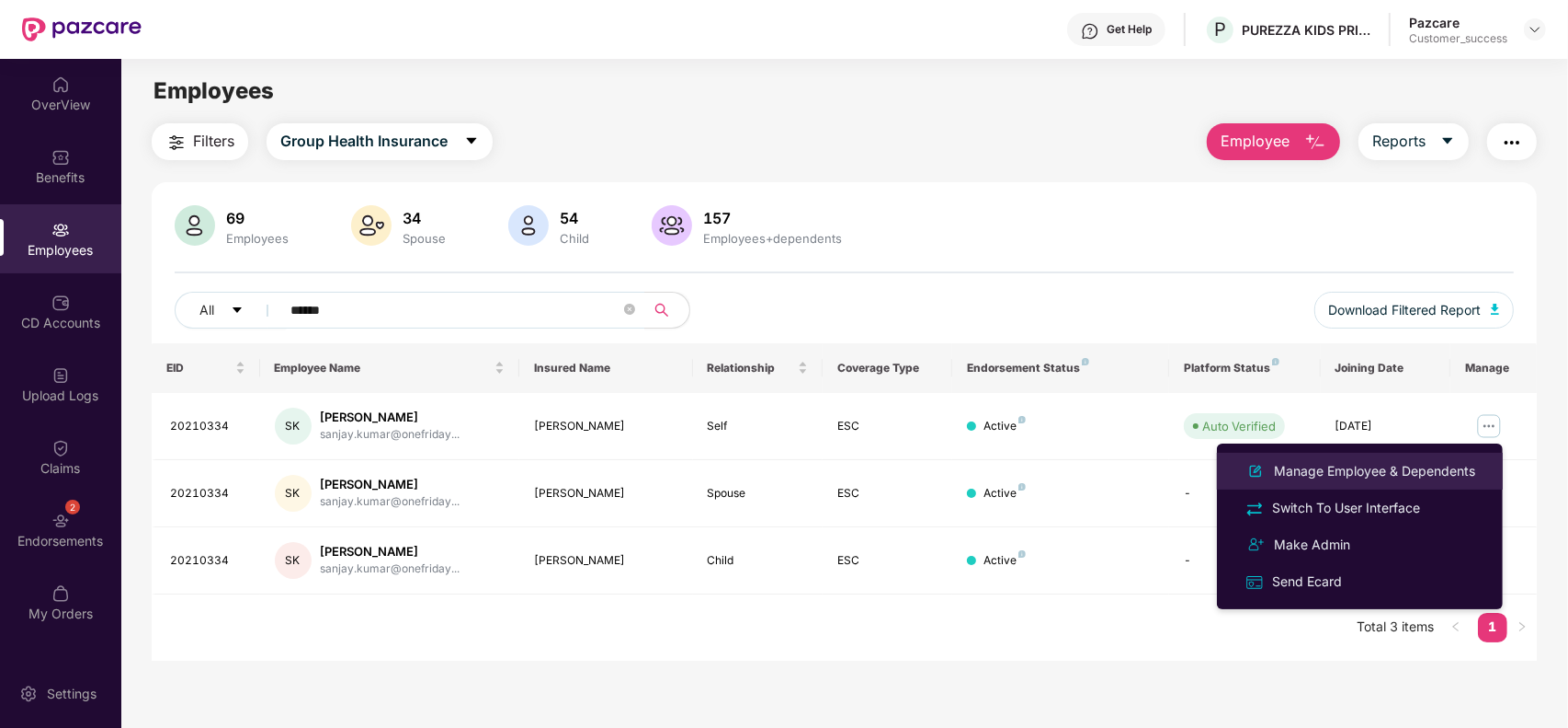
click at [1335, 468] on div "Manage Employee & Dependents" at bounding box center [1375, 471] width 209 height 21
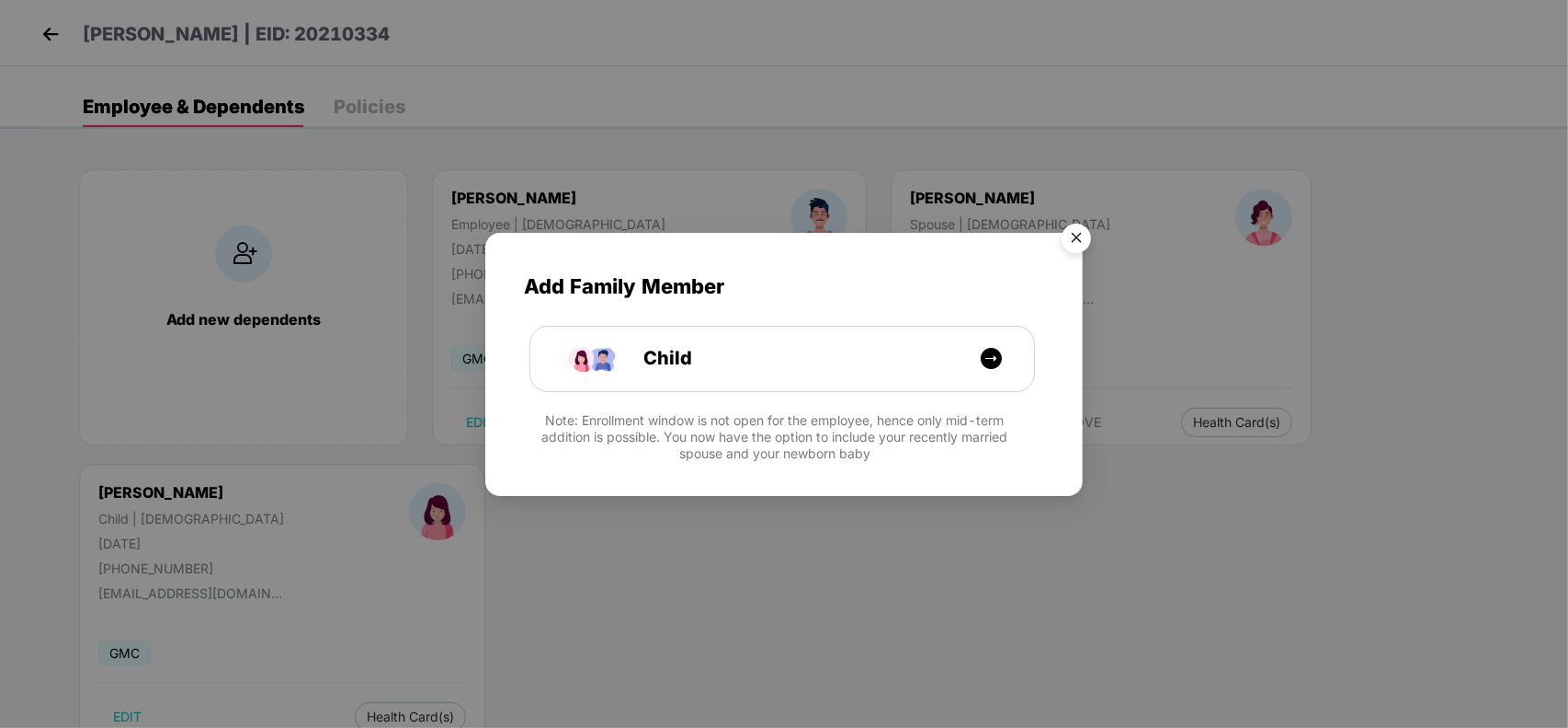
click at [1071, 236] on img "Close" at bounding box center [1076, 241] width 51 height 51
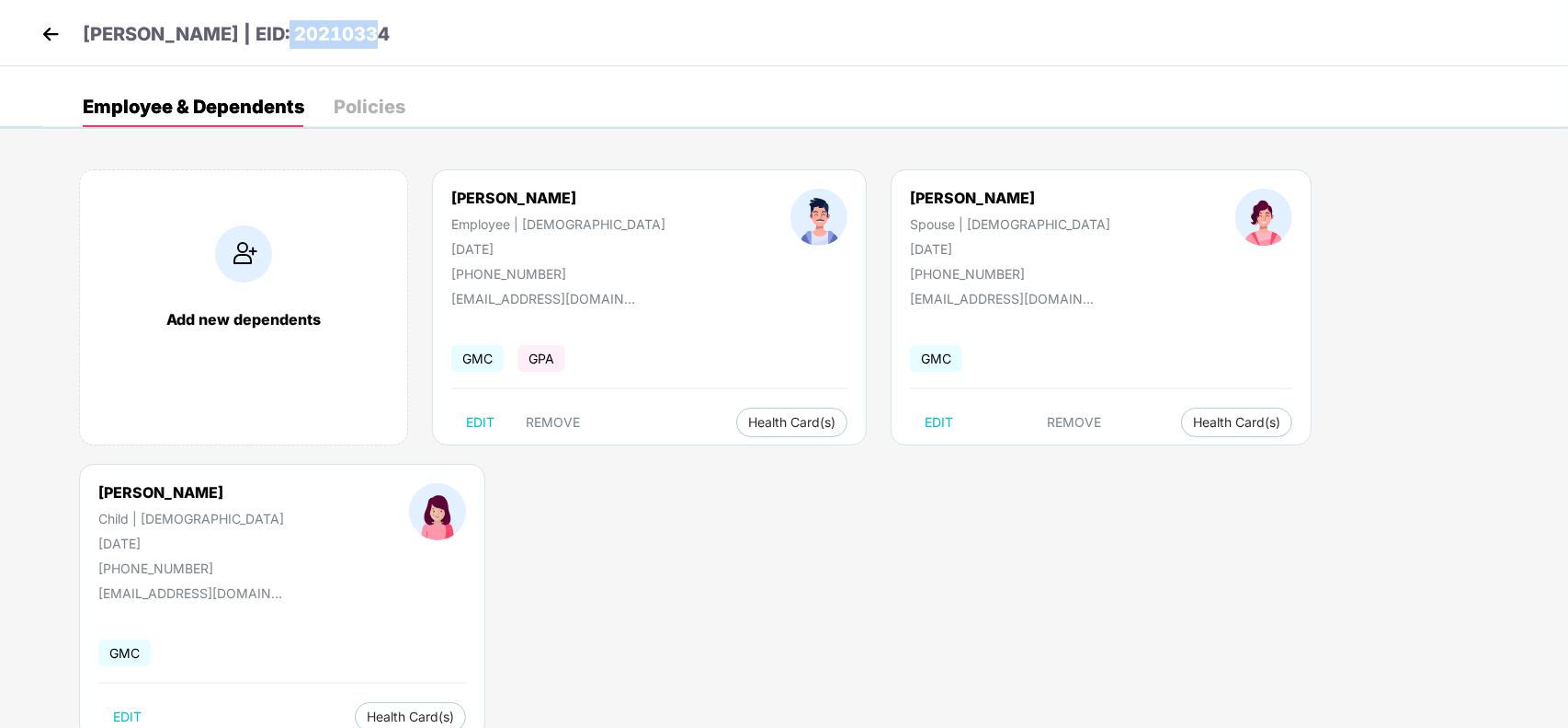
drag, startPoint x: 267, startPoint y: 34, endPoint x: 392, endPoint y: 43, distance: 125.3
click at [392, 43] on div "[PERSON_NAME] | EID: 20210334" at bounding box center [784, 32] width 1568 height 66
copy p "20210334"
click at [284, 483] on div "[PERSON_NAME]" at bounding box center [190, 492] width 186 height 19
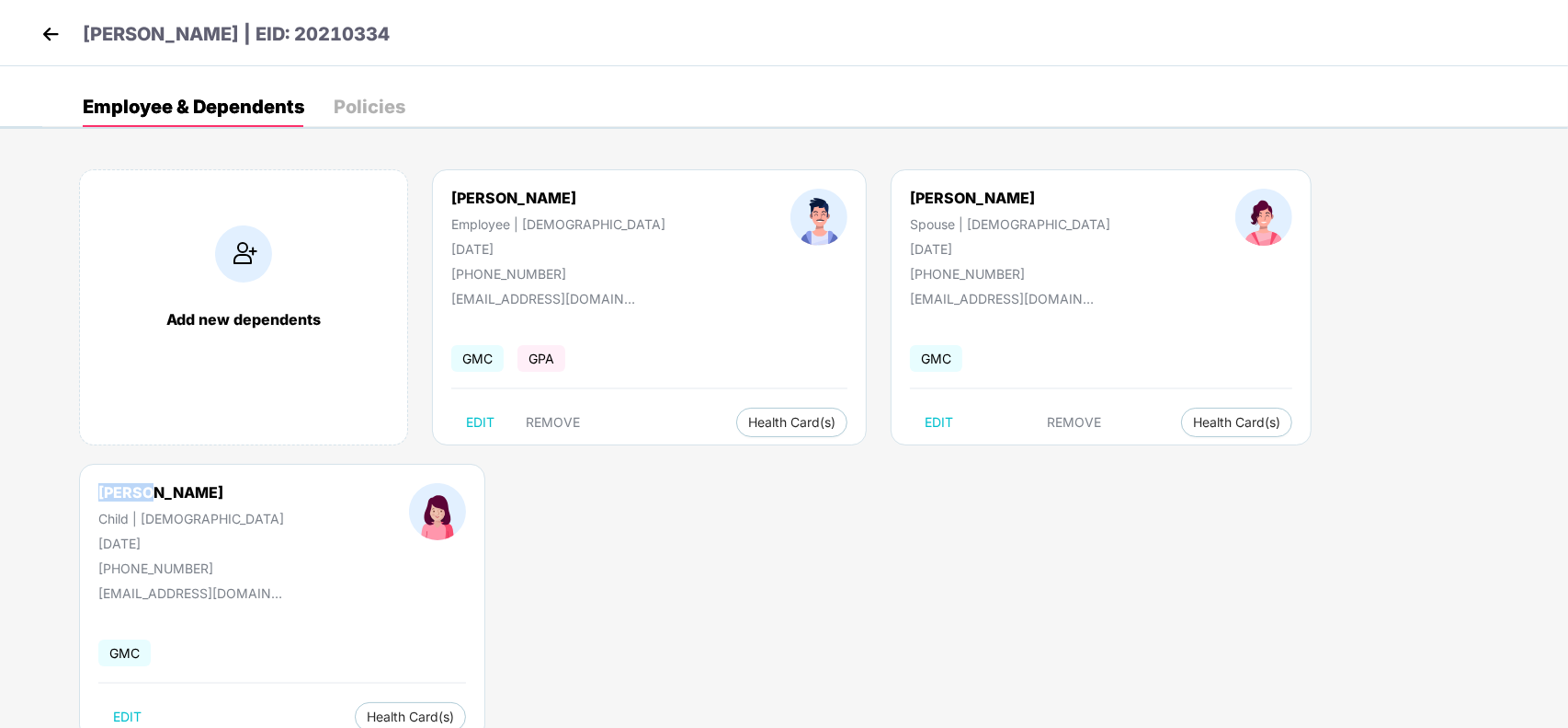
copy div "[PERSON_NAME]"
click at [42, 23] on img at bounding box center [50, 34] width 27 height 28
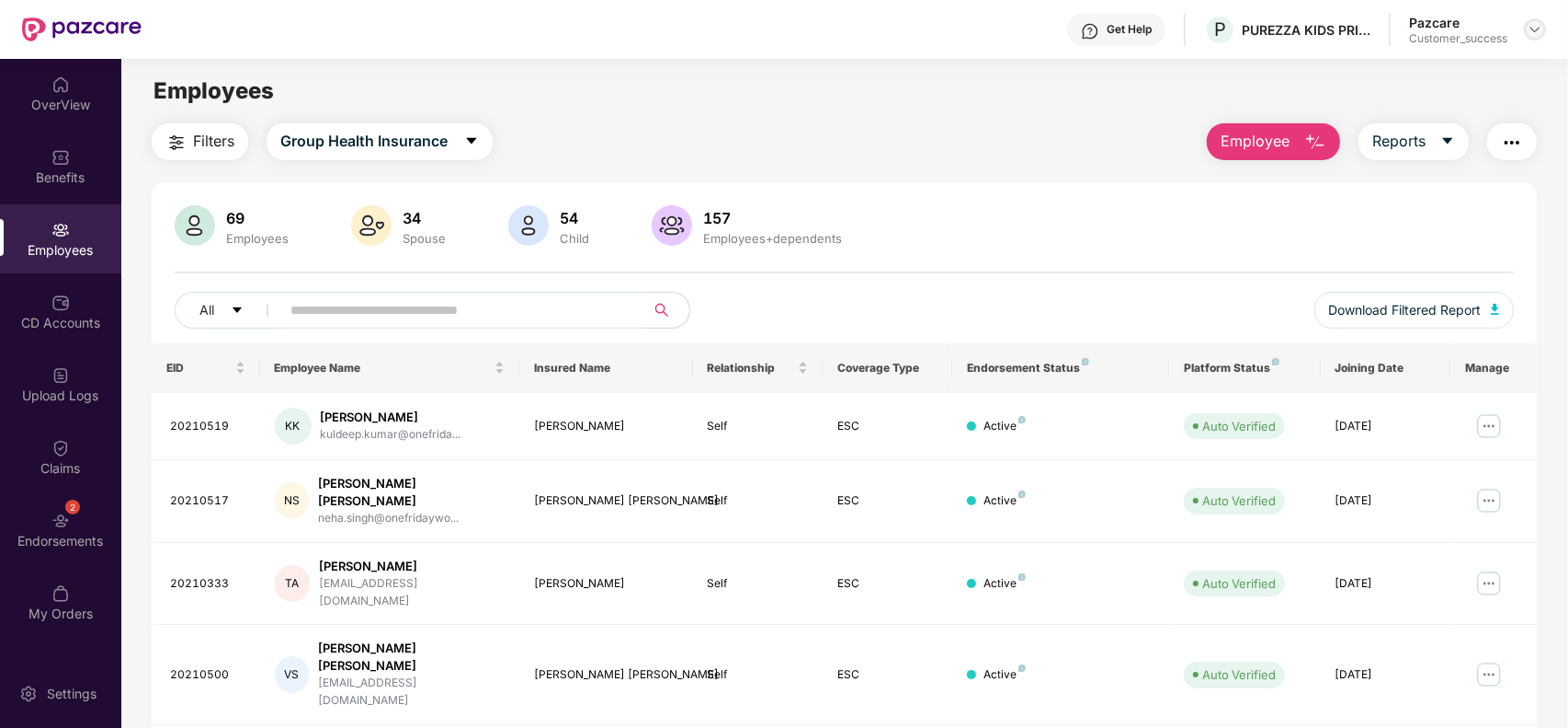
click at [1532, 28] on img at bounding box center [1535, 28] width 15 height 15
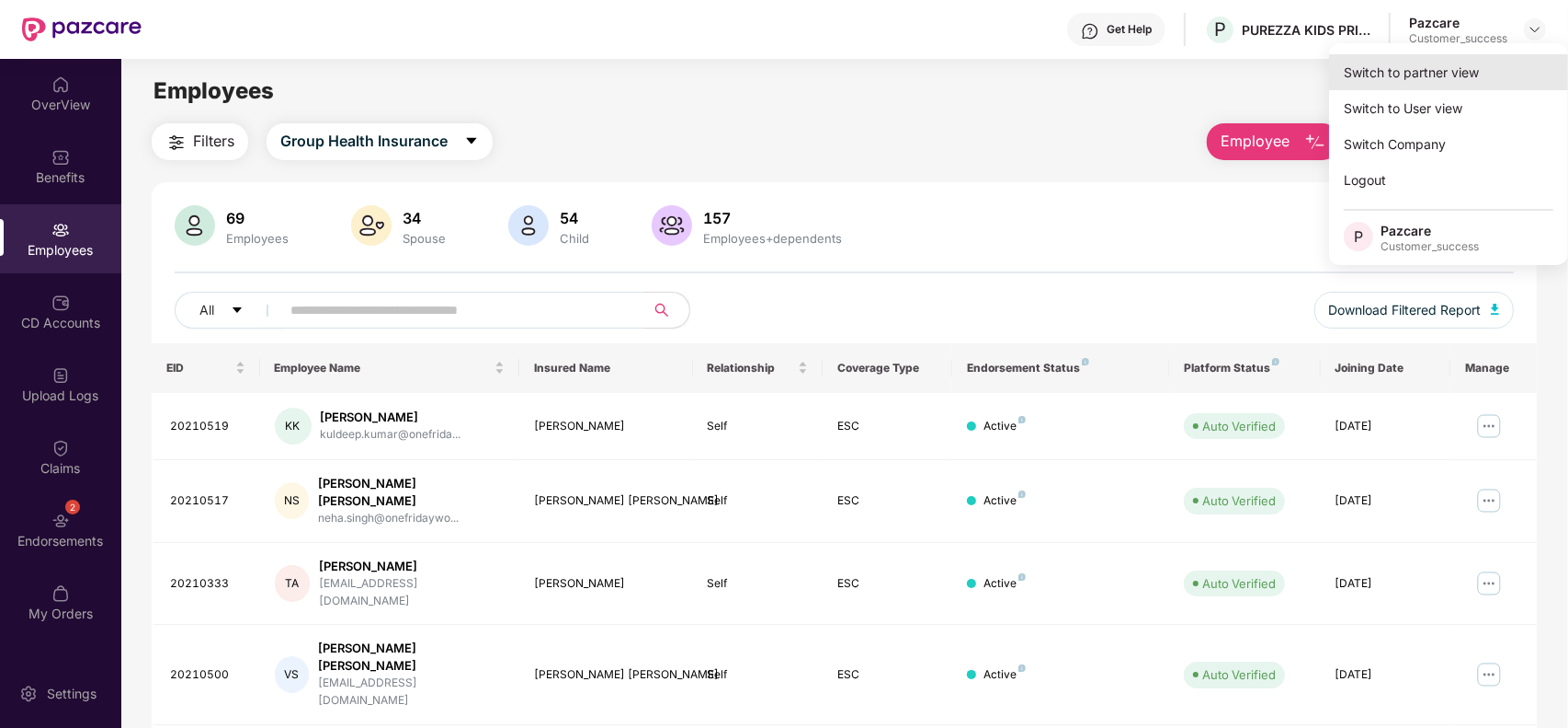
click at [1458, 56] on div "Switch to partner view" at bounding box center [1448, 72] width 239 height 36
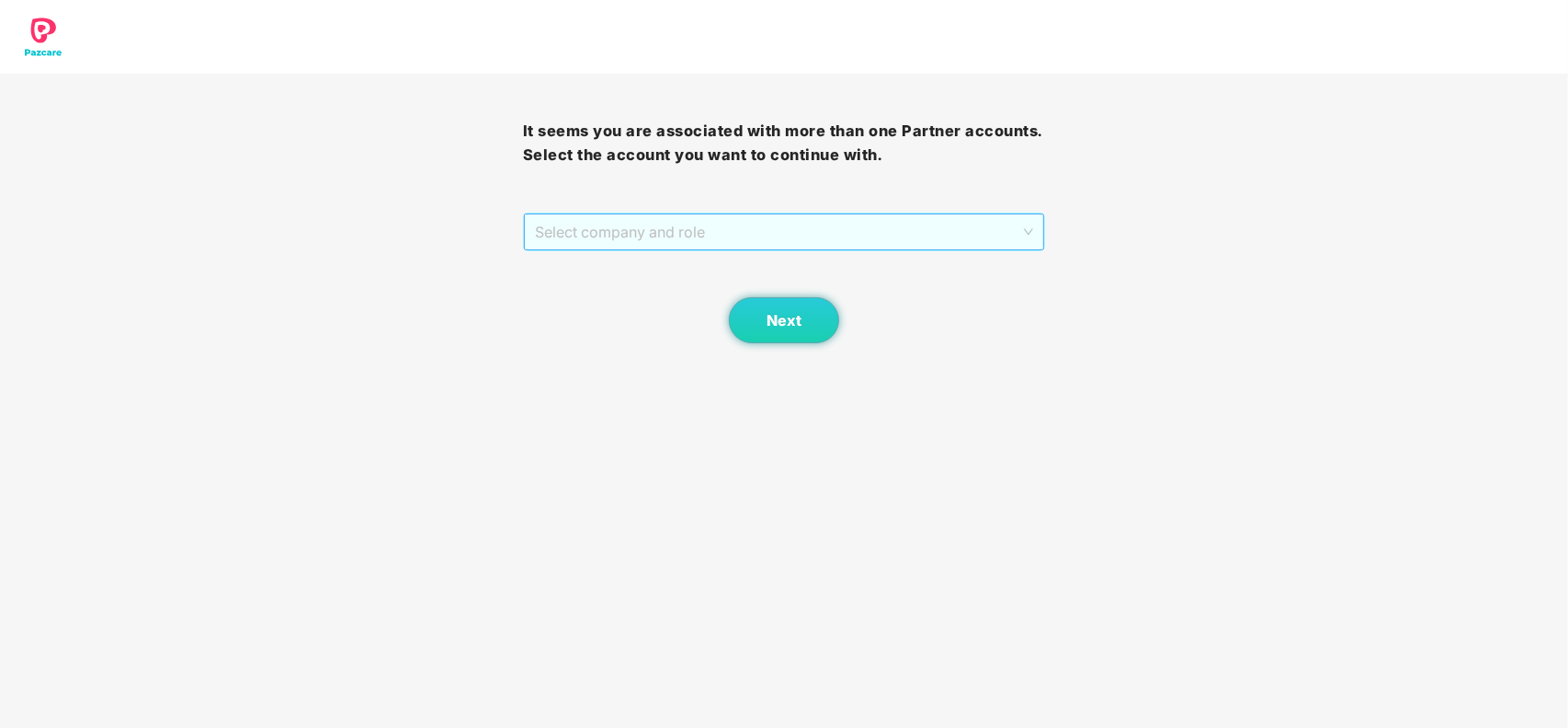
click at [686, 213] on div "Select company and role" at bounding box center [784, 231] width 521 height 36
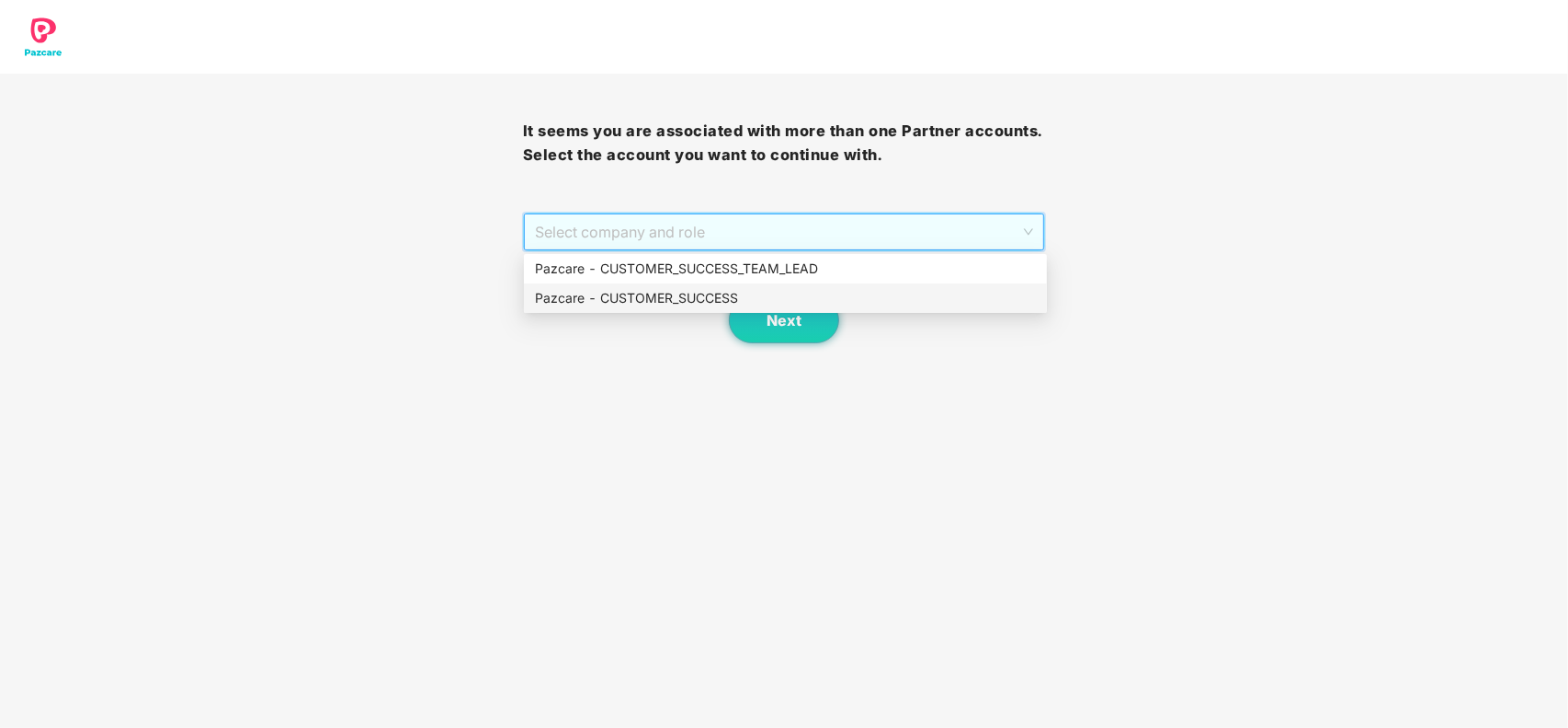
click at [581, 300] on div "Pazcare - CUSTOMER_SUCCESS" at bounding box center [785, 298] width 501 height 21
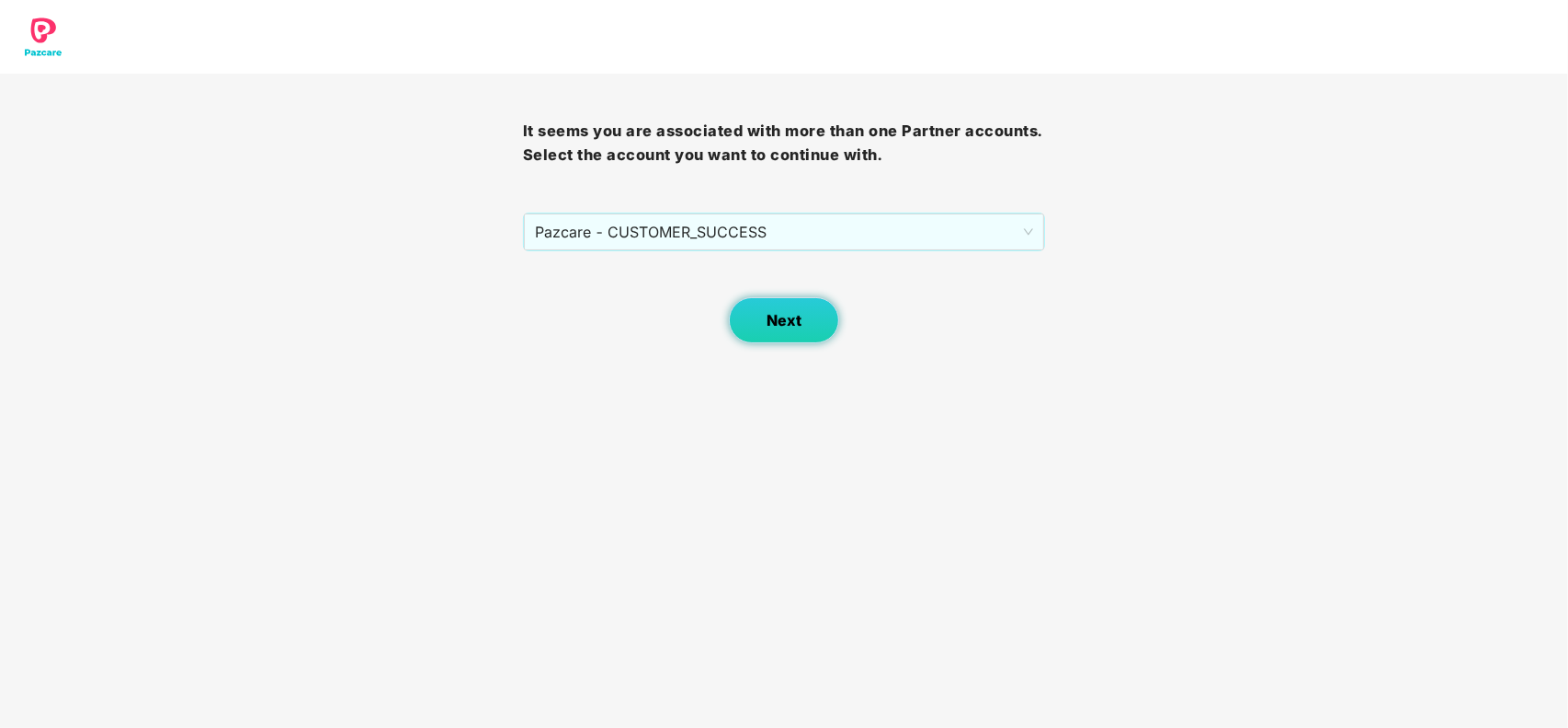
click at [773, 300] on button "Next" at bounding box center [784, 319] width 110 height 46
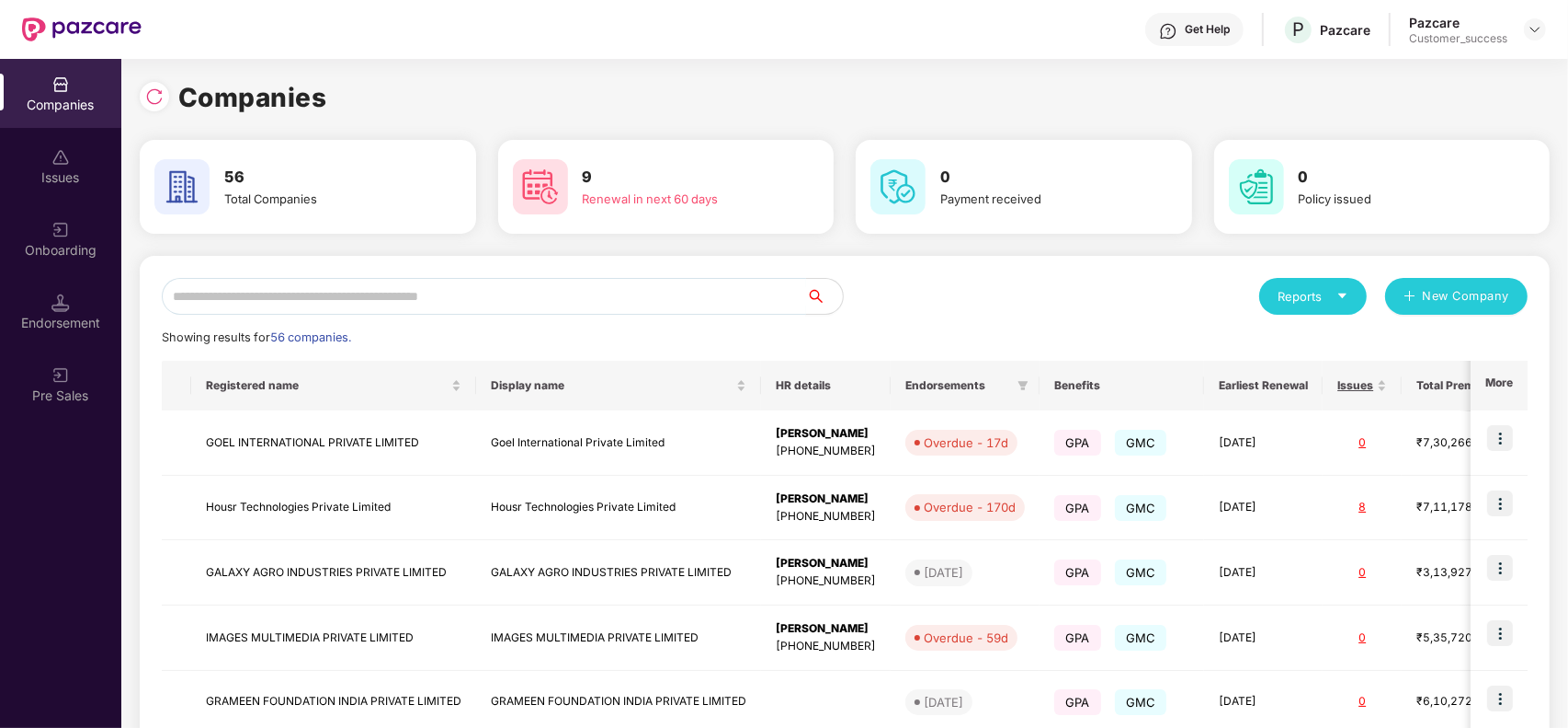
click at [575, 288] on input "text" at bounding box center [484, 296] width 644 height 36
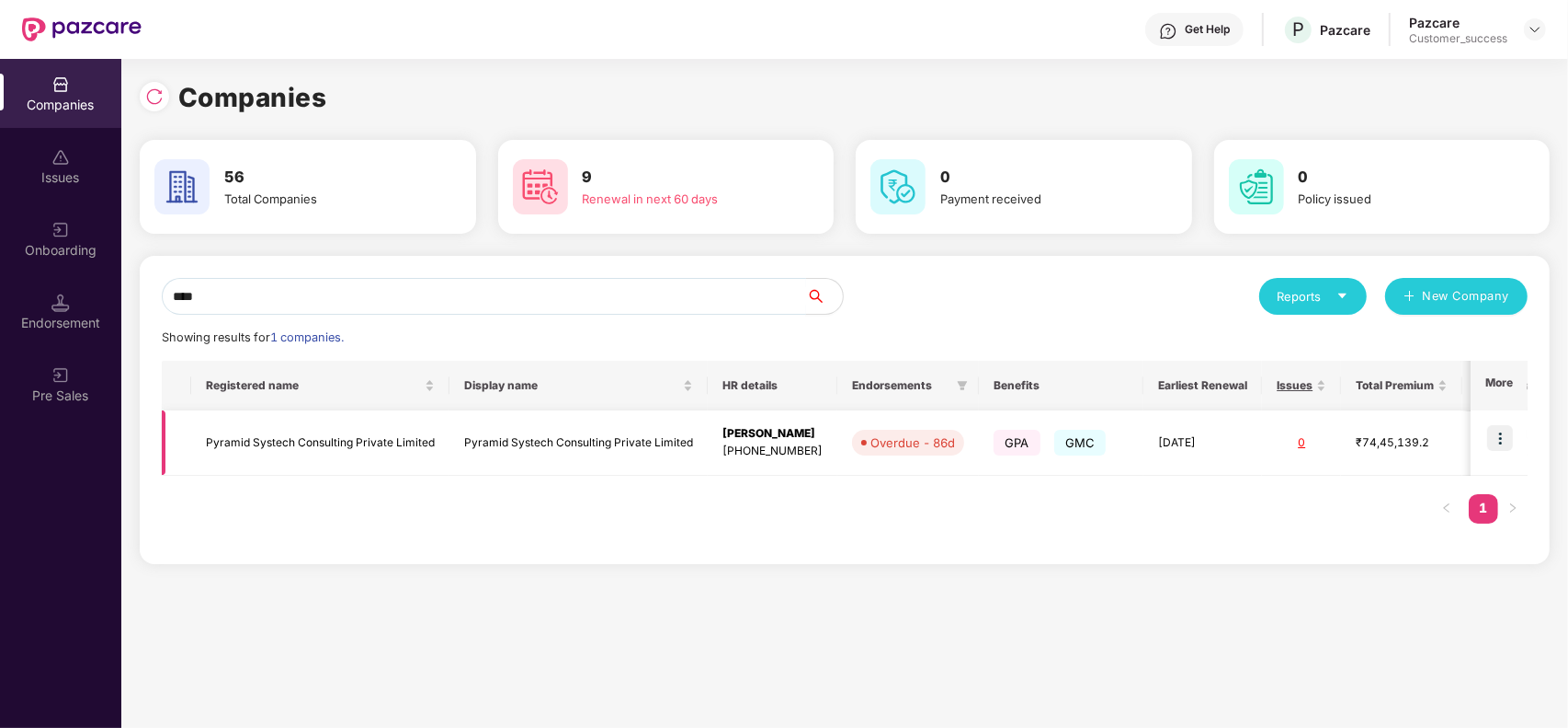
type input "****"
click at [1506, 442] on img at bounding box center [1500, 438] width 26 height 26
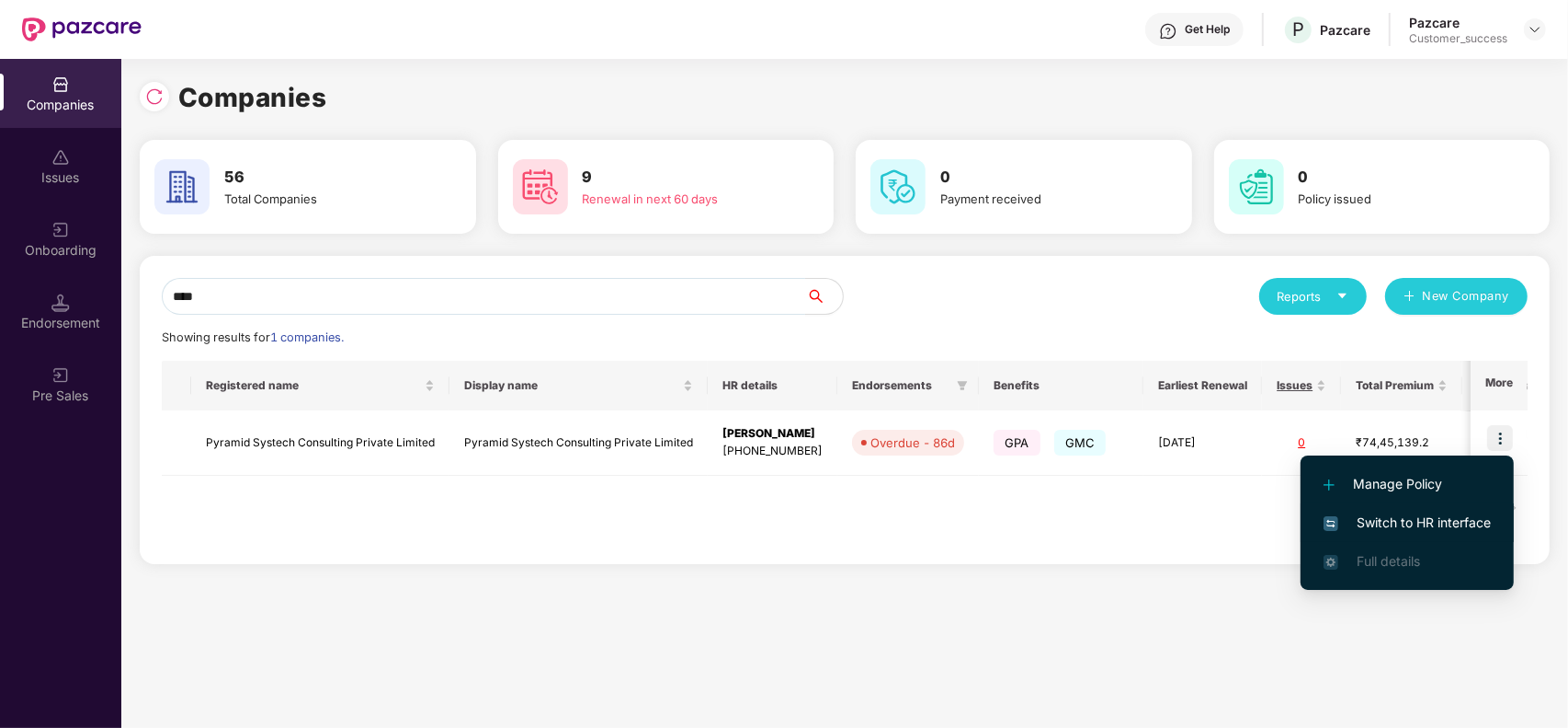
click at [1436, 512] on span "Switch to HR interface" at bounding box center [1407, 522] width 167 height 21
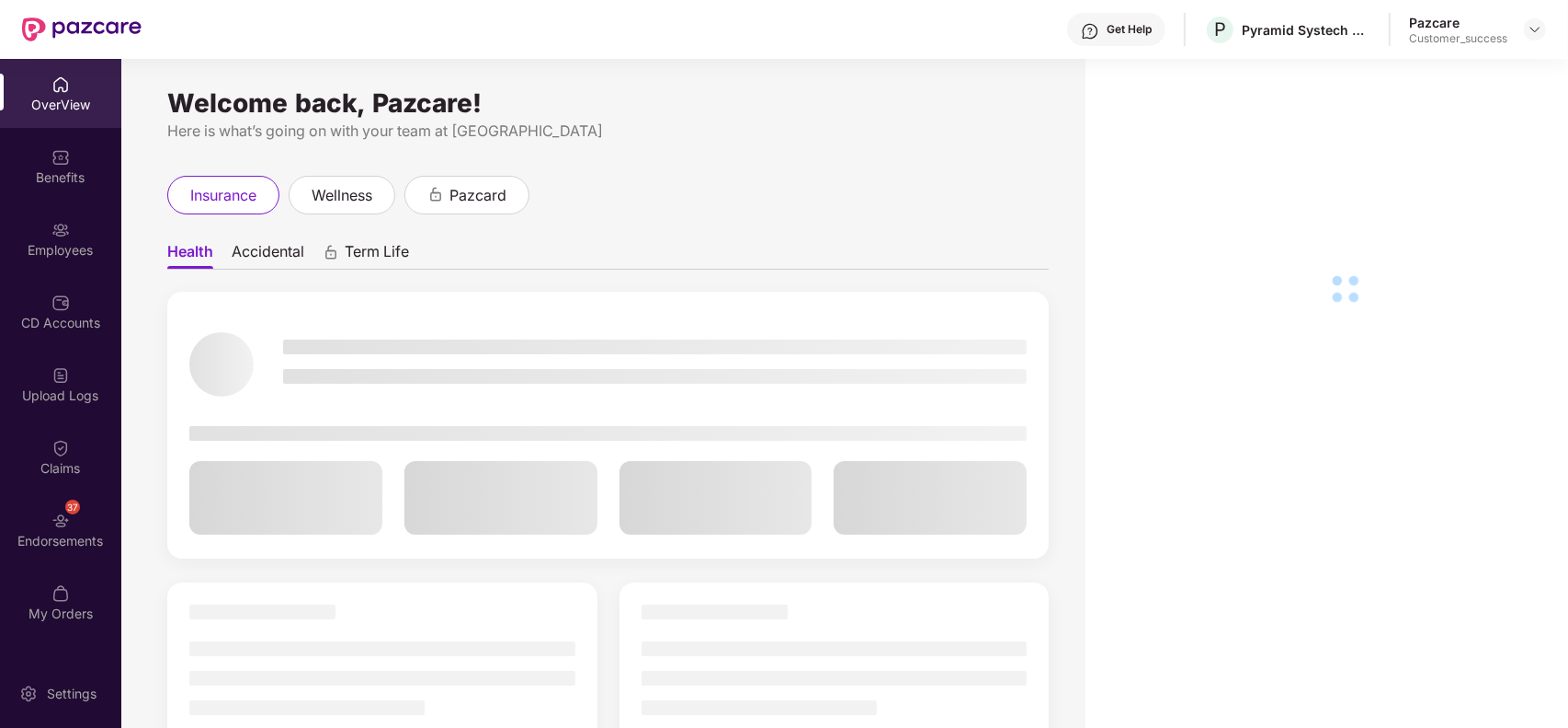
click at [43, 247] on div "Employees" at bounding box center [61, 250] width 122 height 19
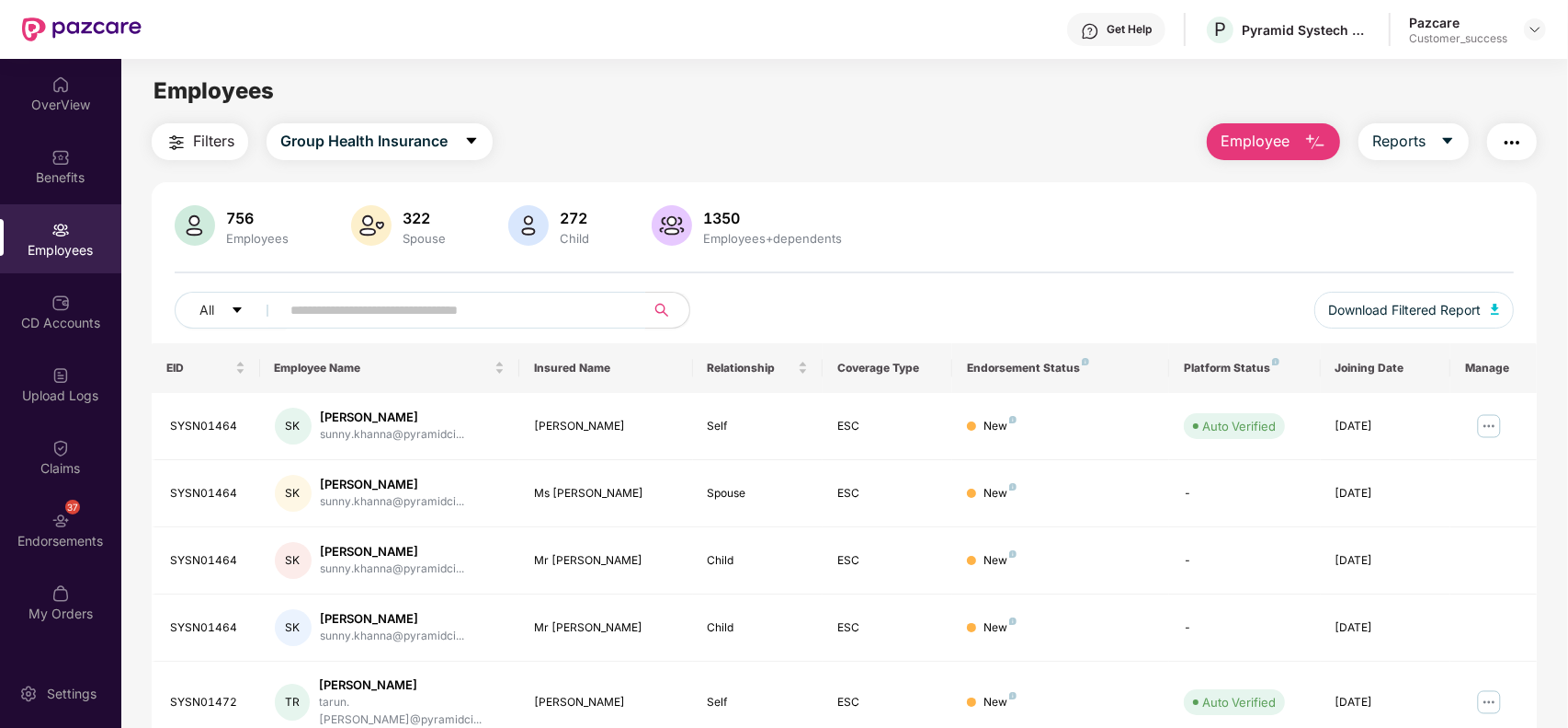
click at [374, 305] on input "text" at bounding box center [456, 309] width 330 height 28
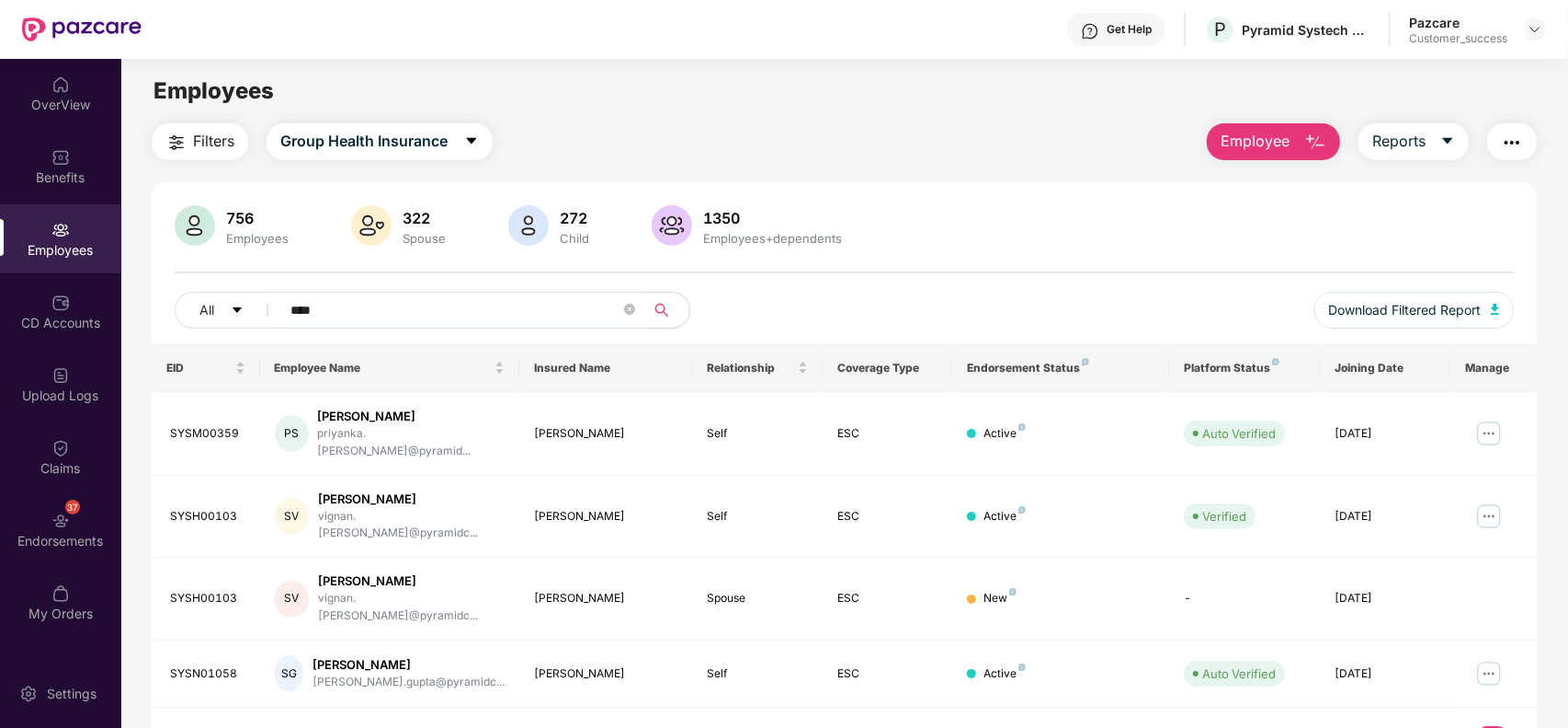
type input "****"
click at [200, 508] on div "SYSH00103" at bounding box center [207, 517] width 76 height 18
copy div "SYSH00103"
click at [1353, 296] on button "Download Filtered Report" at bounding box center [1415, 309] width 200 height 36
